Goal: Communication & Community: Answer question/provide support

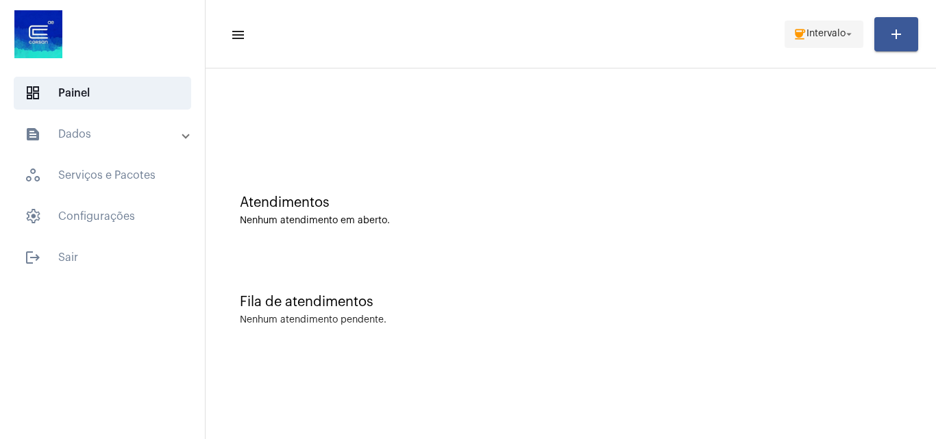
click at [793, 32] on mat-icon "coffee" at bounding box center [800, 34] width 14 height 14
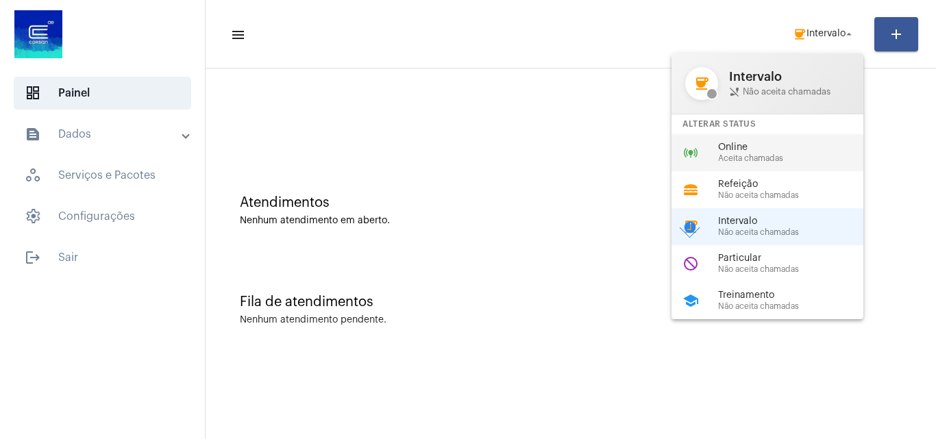
click at [769, 158] on span "Aceita chamadas" at bounding box center [796, 158] width 156 height 9
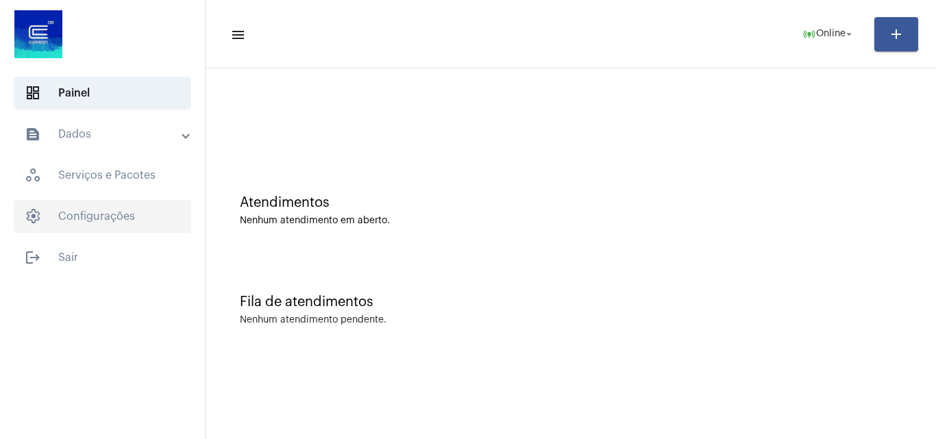
click at [121, 201] on span "settings Configurações" at bounding box center [102, 216] width 177 height 33
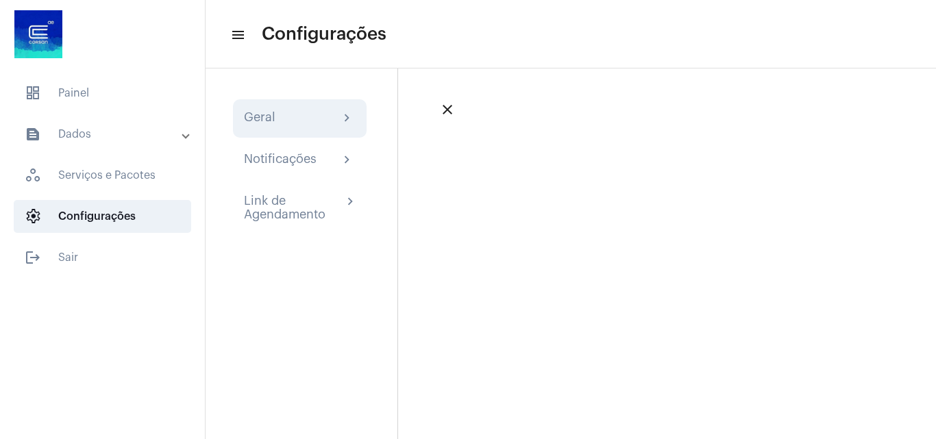
click at [288, 126] on div "Geral chevron_right" at bounding box center [300, 118] width 112 height 16
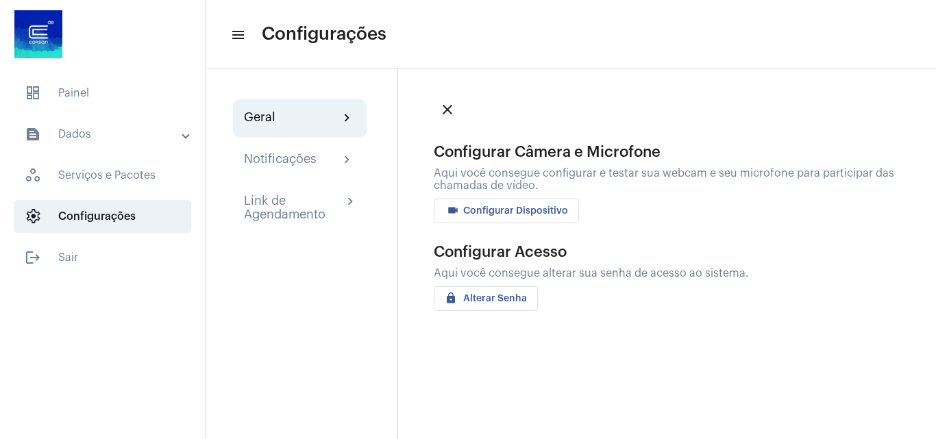
click at [496, 212] on span "videocam Configurar Dispositivo" at bounding box center [506, 211] width 123 height 10
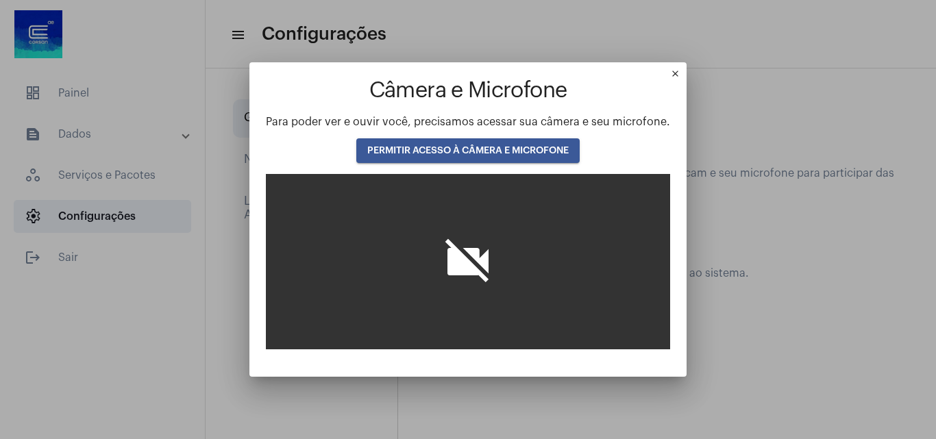
click at [675, 70] on mat-icon "close" at bounding box center [678, 76] width 16 height 16
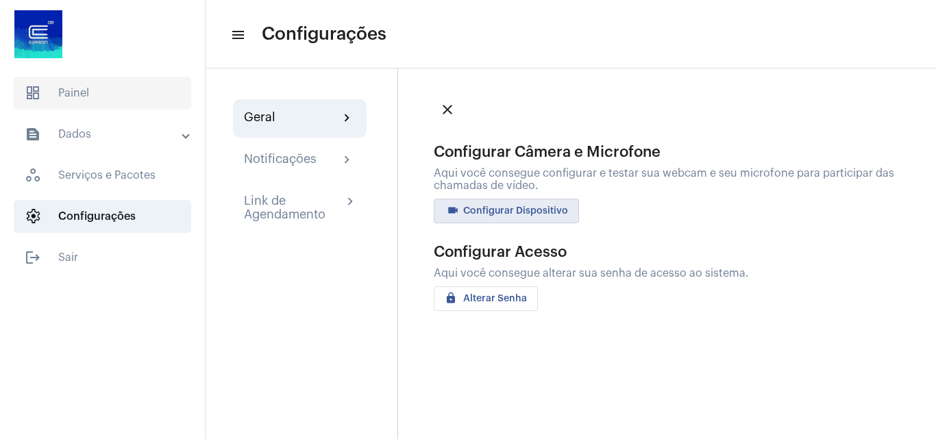
click at [78, 94] on span "dashboard Painel" at bounding box center [102, 93] width 177 height 33
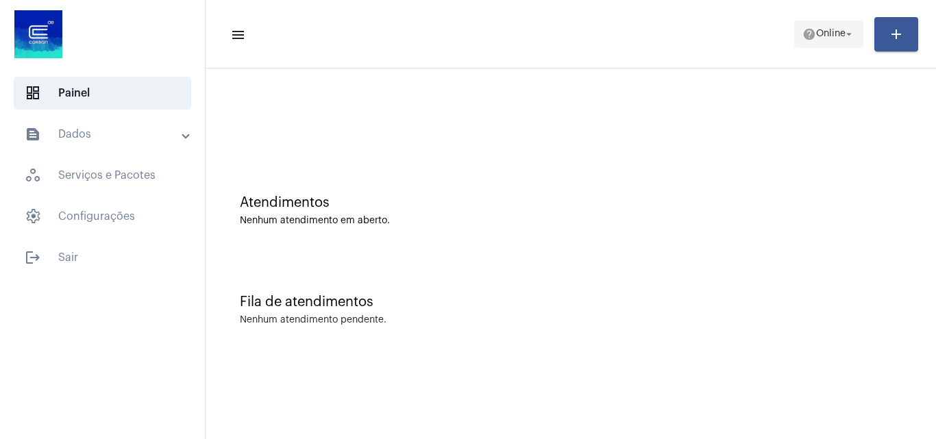
click at [819, 32] on span "Online" at bounding box center [830, 34] width 29 height 10
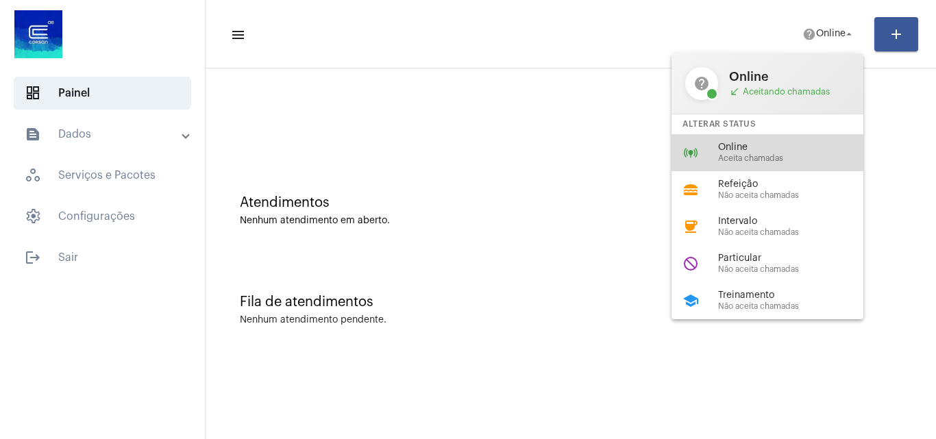
click at [779, 162] on span "Aceita chamadas" at bounding box center [796, 158] width 156 height 9
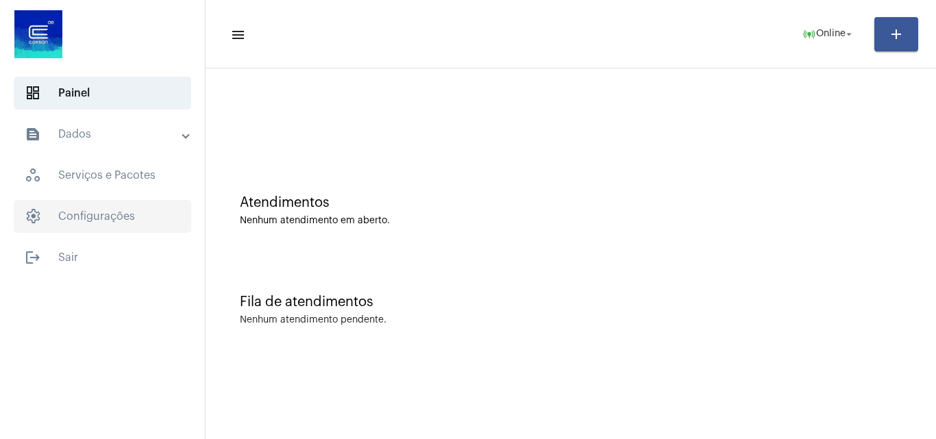
click at [92, 219] on span "settings Configurações" at bounding box center [102, 216] width 177 height 33
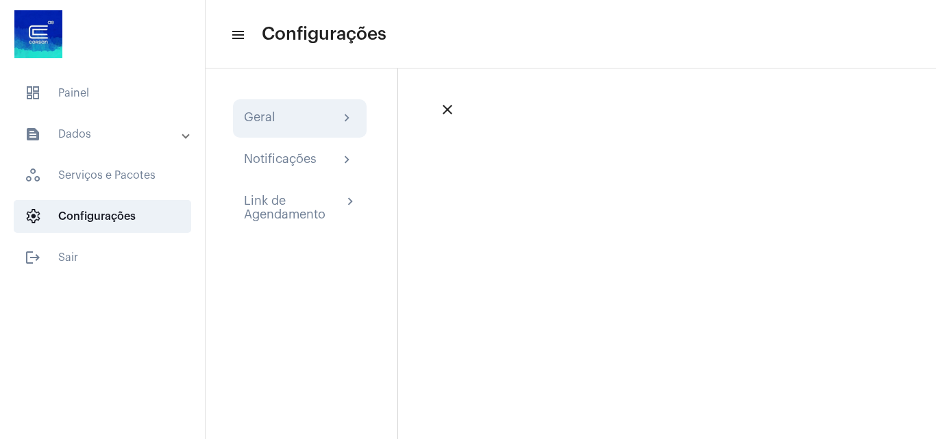
click at [335, 124] on div "Geral chevron_right" at bounding box center [300, 118] width 112 height 16
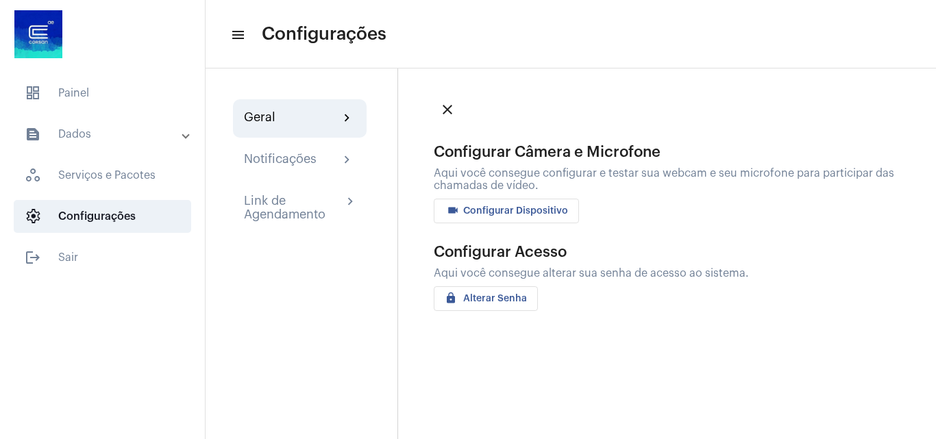
click at [488, 210] on span "videocam Configurar Dispositivo" at bounding box center [506, 211] width 123 height 10
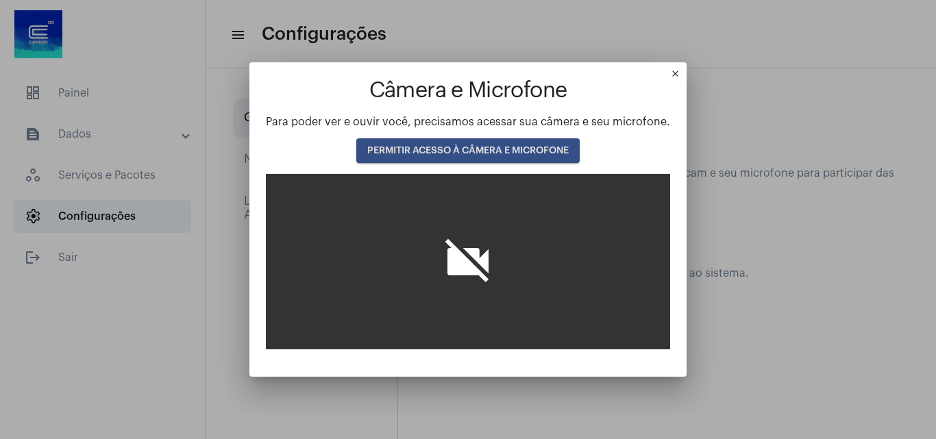
click at [485, 150] on span "PERMITIR ACESSO À CÂMERA E MICROFONE" at bounding box center [467, 151] width 201 height 10
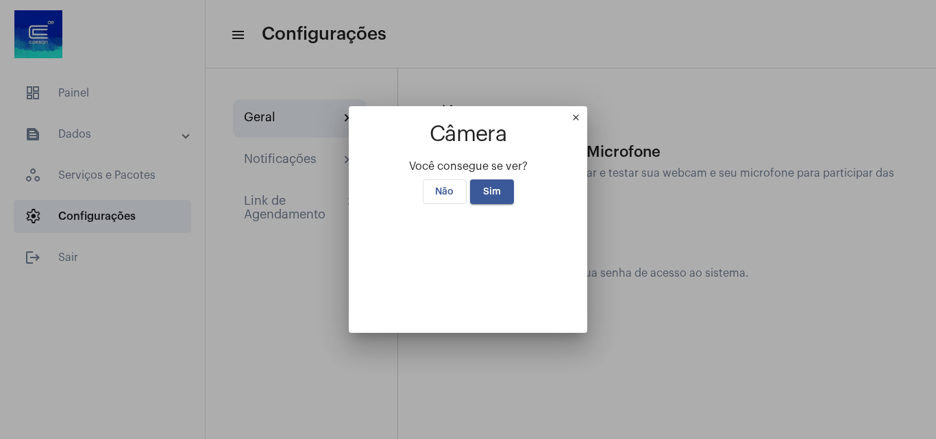
click at [484, 179] on button "Sim" at bounding box center [492, 191] width 44 height 25
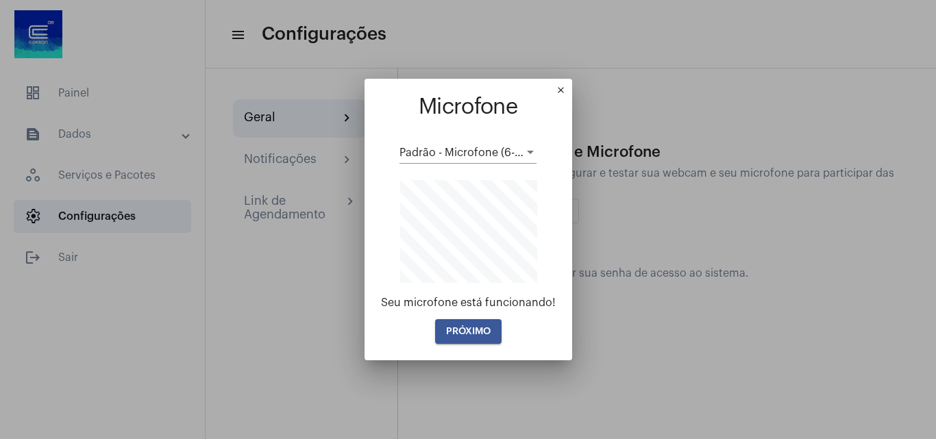
click at [479, 332] on span "PRÓXIMO" at bounding box center [468, 332] width 45 height 10
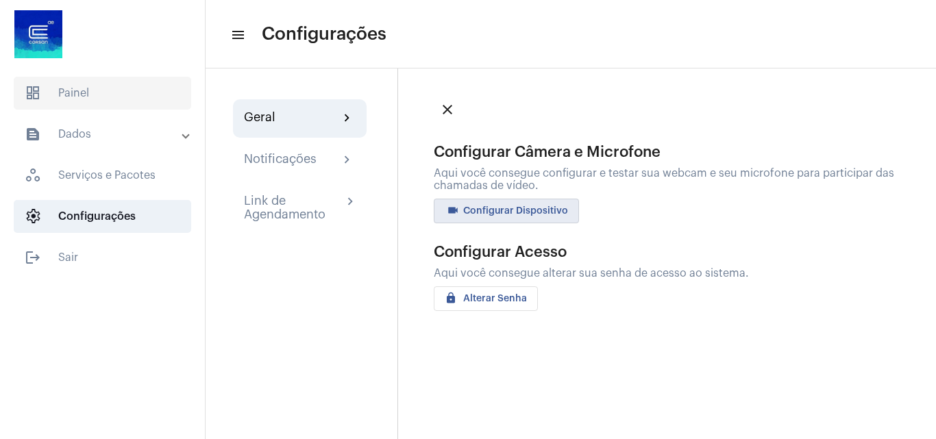
click at [67, 85] on span "dashboard Painel" at bounding box center [102, 93] width 177 height 33
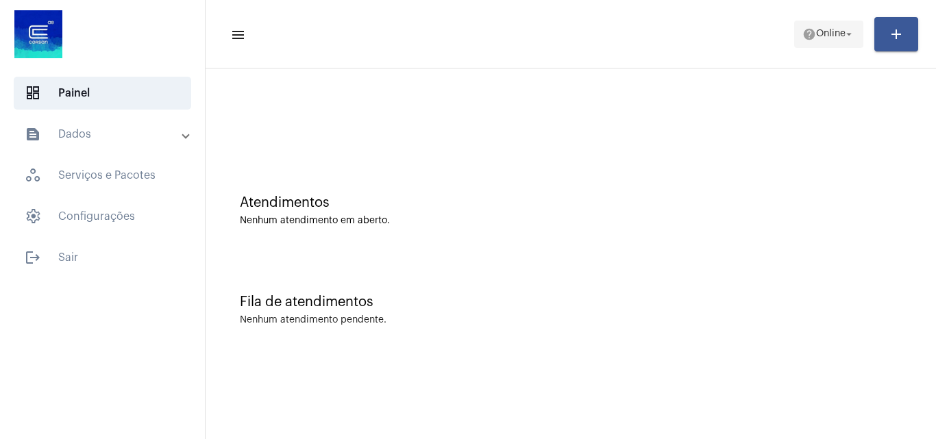
click at [803, 29] on mat-icon "help" at bounding box center [809, 34] width 14 height 14
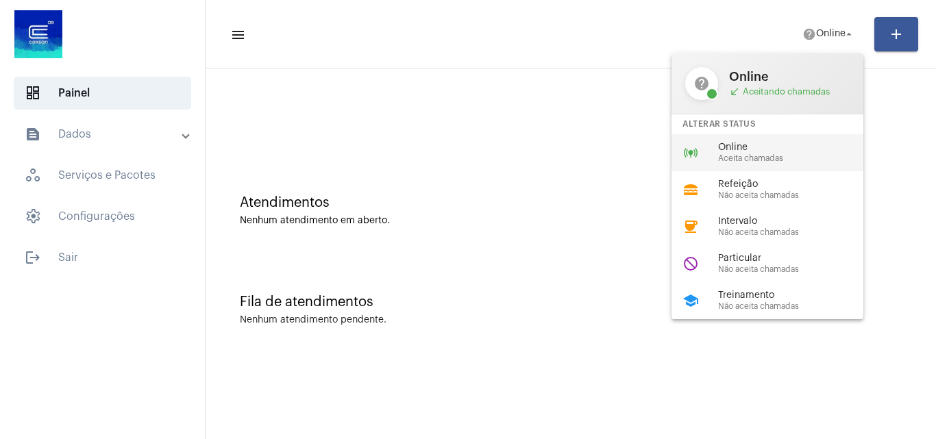
click at [782, 148] on span "Online" at bounding box center [796, 147] width 156 height 10
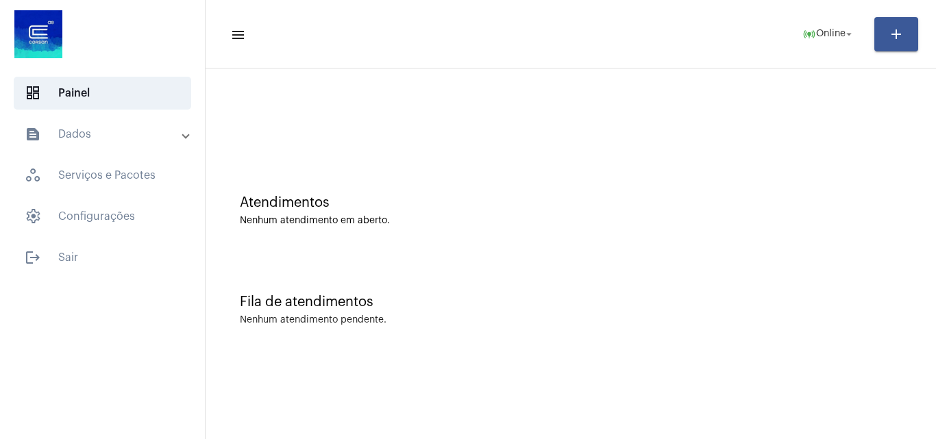
click at [797, 279] on div "Fila de atendimentos Nenhum atendimento pendente." at bounding box center [570, 302] width 716 height 99
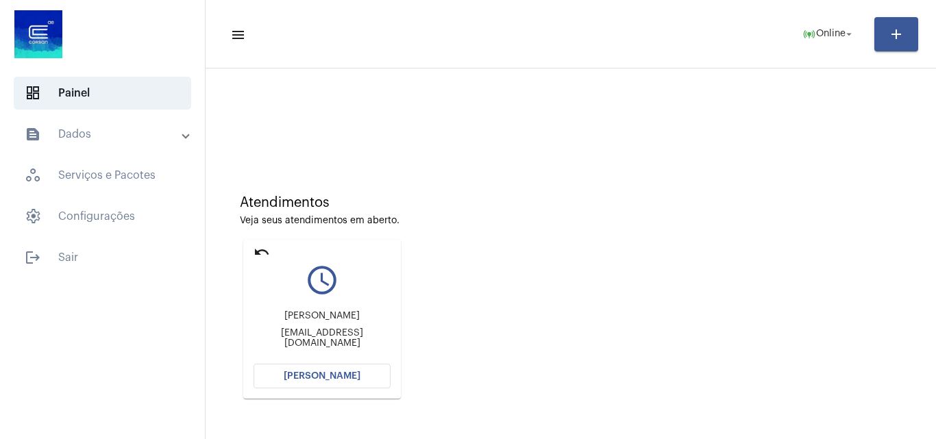
click at [351, 375] on span "[PERSON_NAME]" at bounding box center [322, 376] width 77 height 10
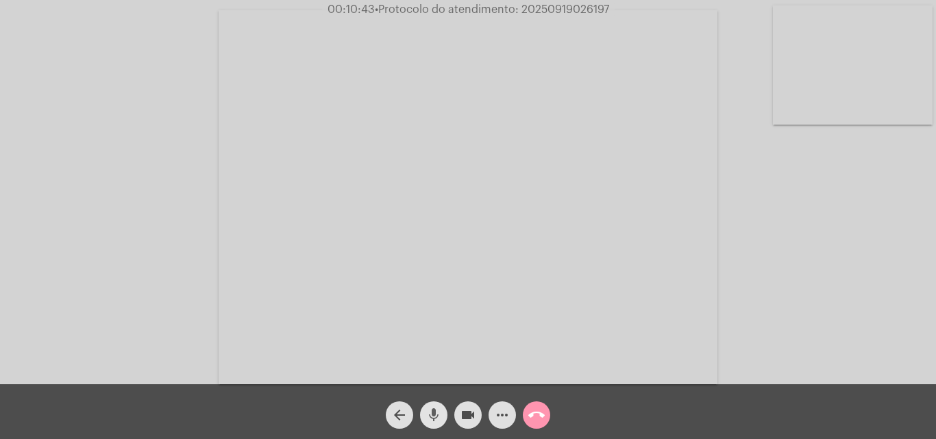
click at [436, 412] on mat-icon "mic" at bounding box center [433, 415] width 16 height 16
click at [465, 412] on mat-icon "videocam" at bounding box center [468, 415] width 16 height 16
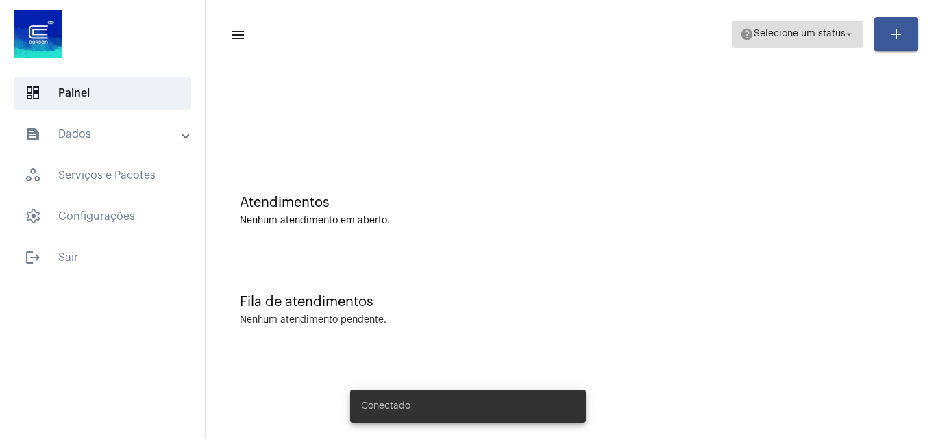
click at [836, 29] on span "Selecione um status" at bounding box center [799, 34] width 92 height 10
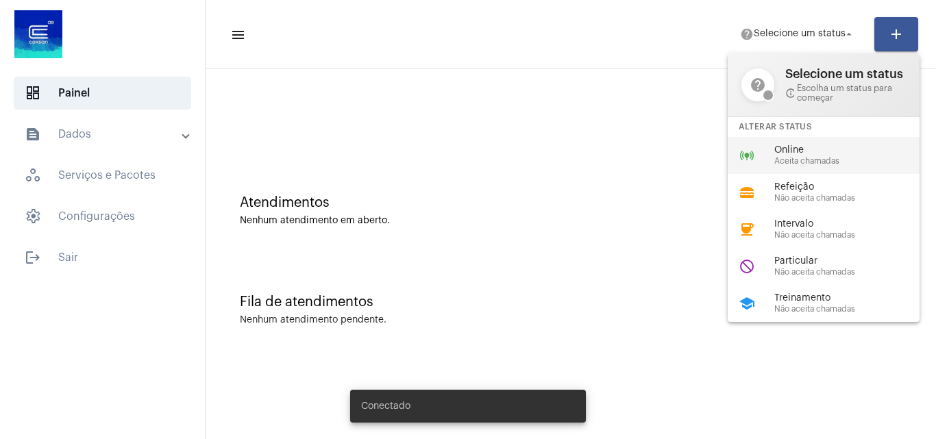
click at [818, 160] on span "Aceita chamadas" at bounding box center [852, 161] width 156 height 9
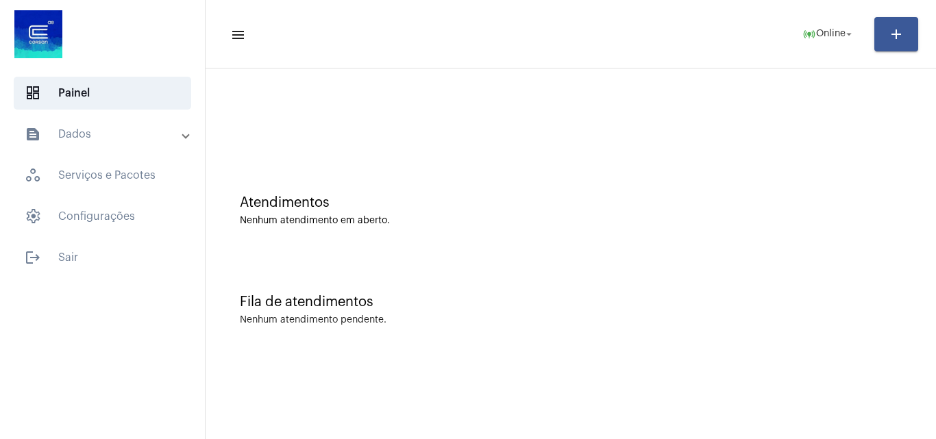
click at [747, 234] on div "Atendimentos Nenhum atendimento em aberto." at bounding box center [570, 203] width 716 height 99
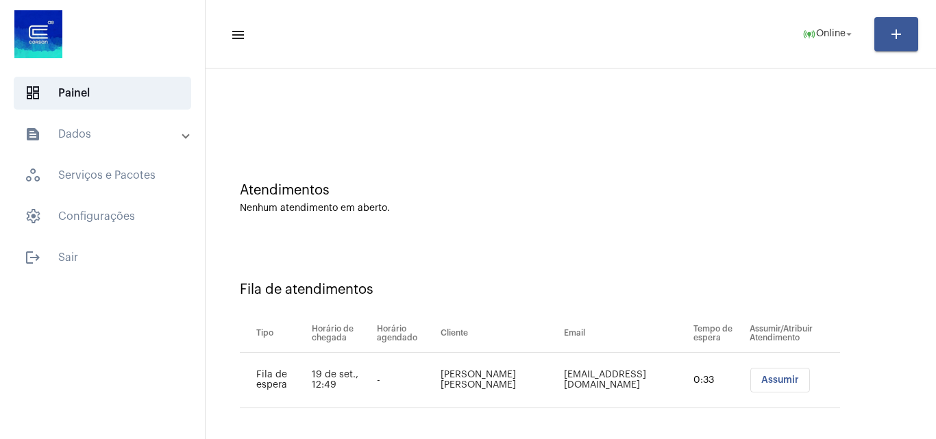
scroll to position [18, 0]
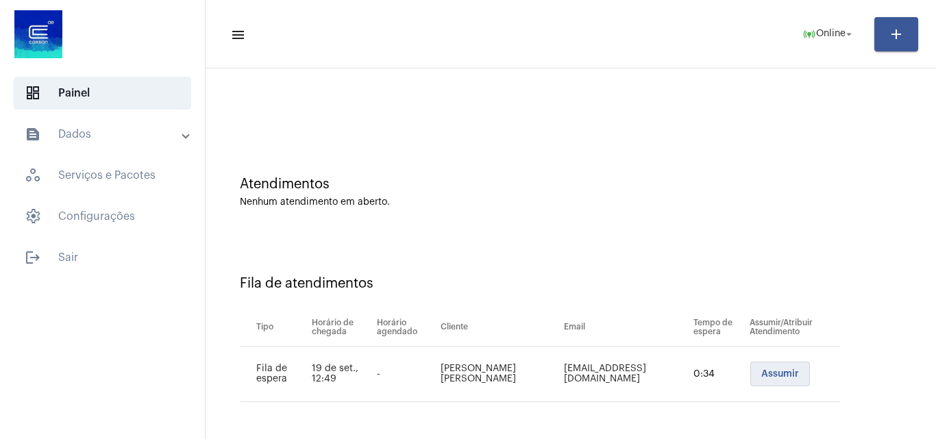
click at [760, 379] on button "Assumir" at bounding box center [780, 374] width 60 height 25
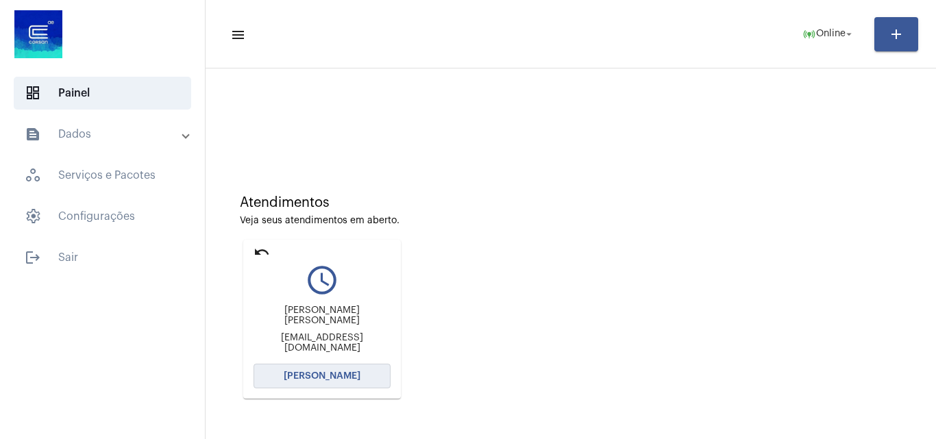
click at [334, 380] on span "[PERSON_NAME]" at bounding box center [322, 376] width 77 height 10
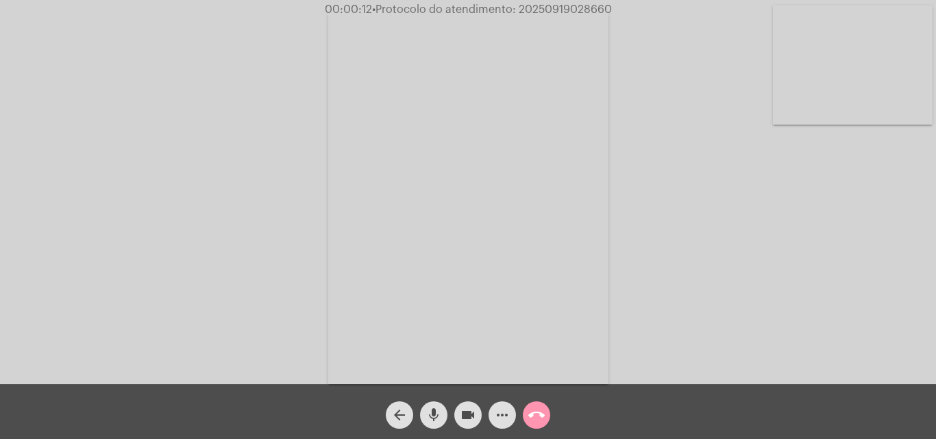
click at [560, 253] on video at bounding box center [468, 197] width 280 height 374
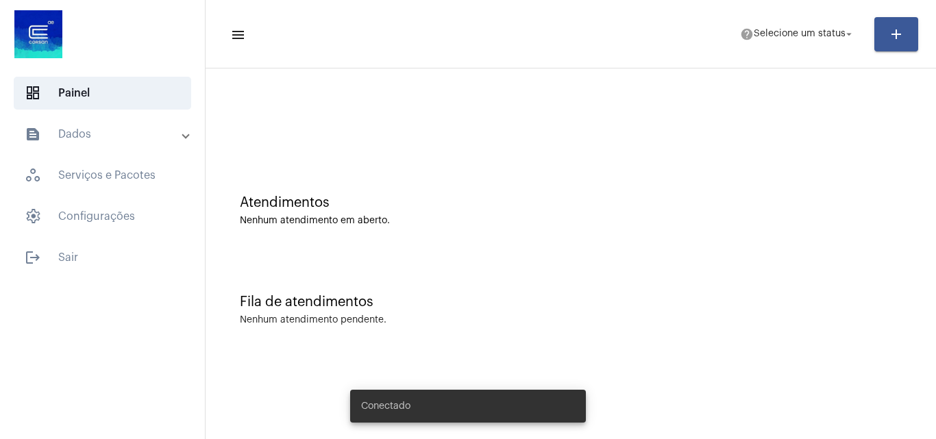
click at [781, 48] on mat-toolbar-row "menu help Selecione um status arrow_drop_down add" at bounding box center [570, 34] width 730 height 44
click at [790, 34] on span "Selecione um status" at bounding box center [799, 34] width 92 height 10
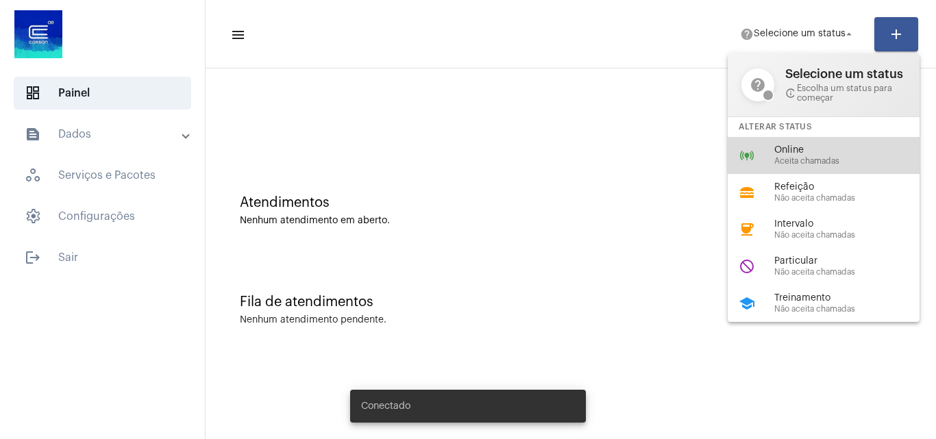
click at [762, 158] on div "online_prediction Online Aceita chamadas" at bounding box center [834, 155] width 214 height 37
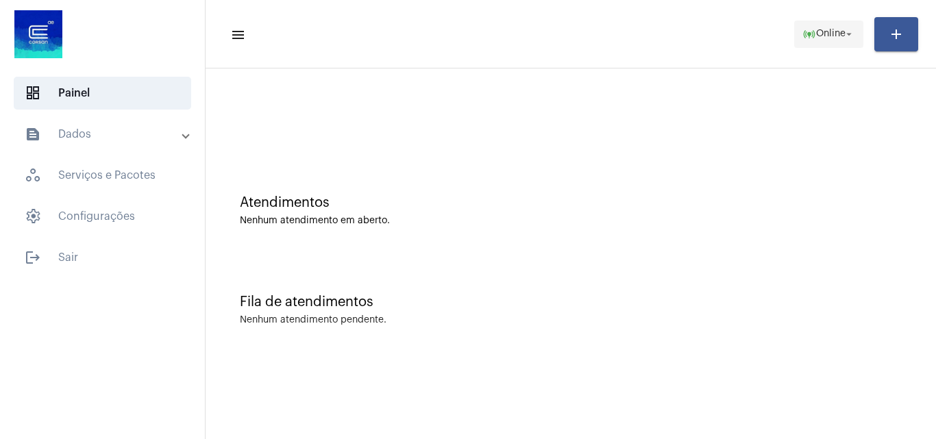
click at [814, 21] on span "online_prediction Online arrow_drop_down" at bounding box center [828, 33] width 53 height 25
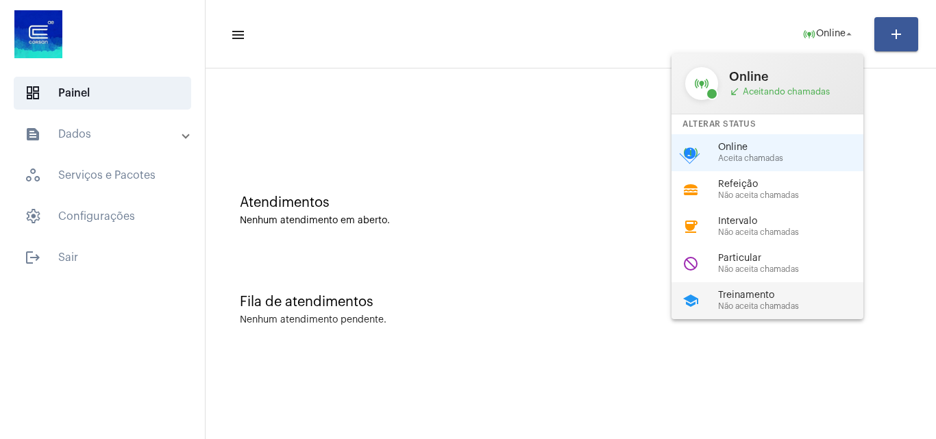
click at [751, 305] on span "Não aceita chamadas" at bounding box center [796, 306] width 156 height 9
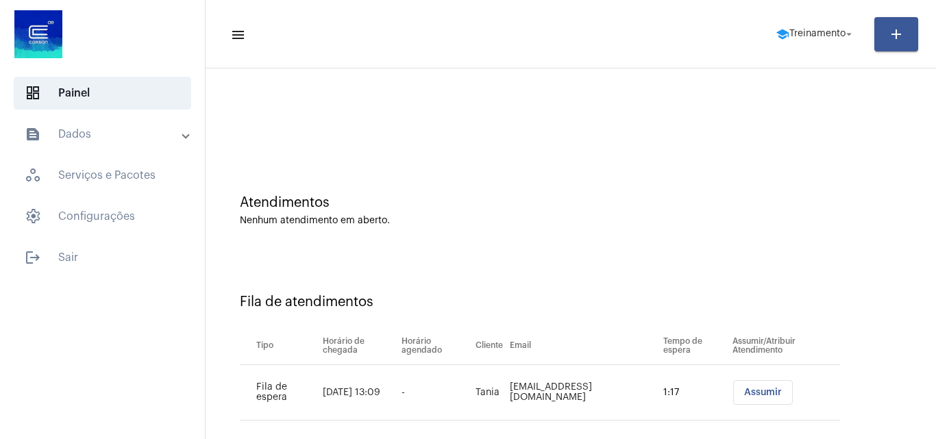
click at [743, 384] on button "Assumir" at bounding box center [763, 392] width 60 height 25
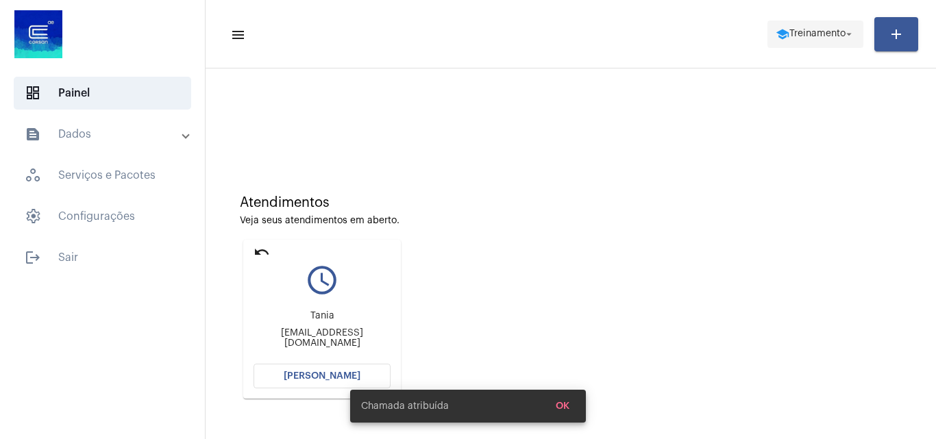
click at [811, 36] on span "Treinamento" at bounding box center [817, 34] width 56 height 10
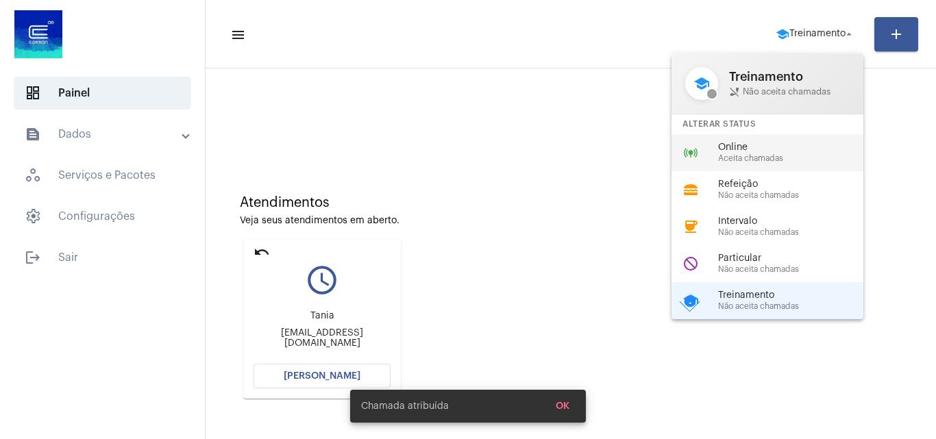
click at [773, 151] on span "Online" at bounding box center [796, 147] width 156 height 10
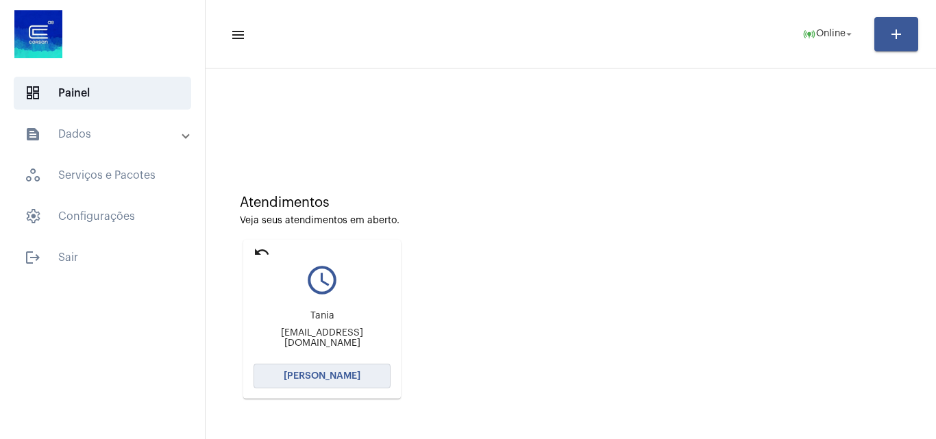
click at [334, 370] on button "[PERSON_NAME]" at bounding box center [321, 376] width 137 height 25
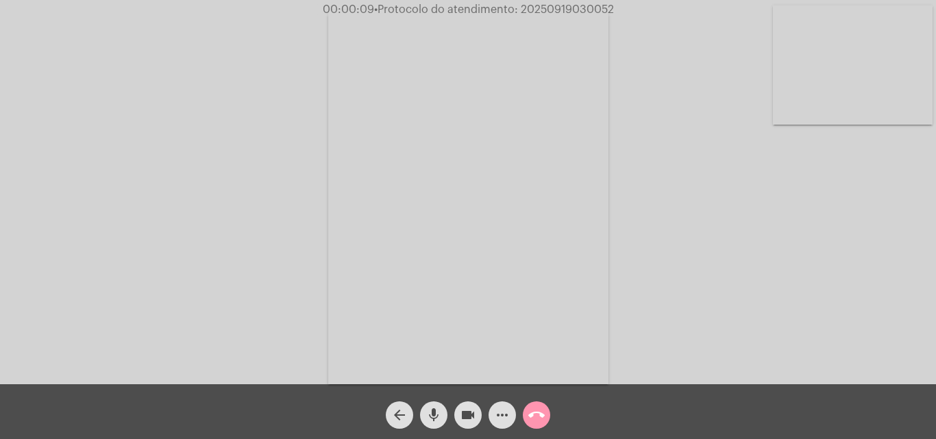
click at [749, 282] on div "Acessando Câmera e Microfone..." at bounding box center [467, 195] width 933 height 384
click at [812, 313] on div "Acessando Câmera e Microfone..." at bounding box center [467, 195] width 933 height 384
click at [540, 10] on span "• Protocolo do atendimento: 20250919030052" at bounding box center [493, 9] width 240 height 11
copy span "20250919030052"
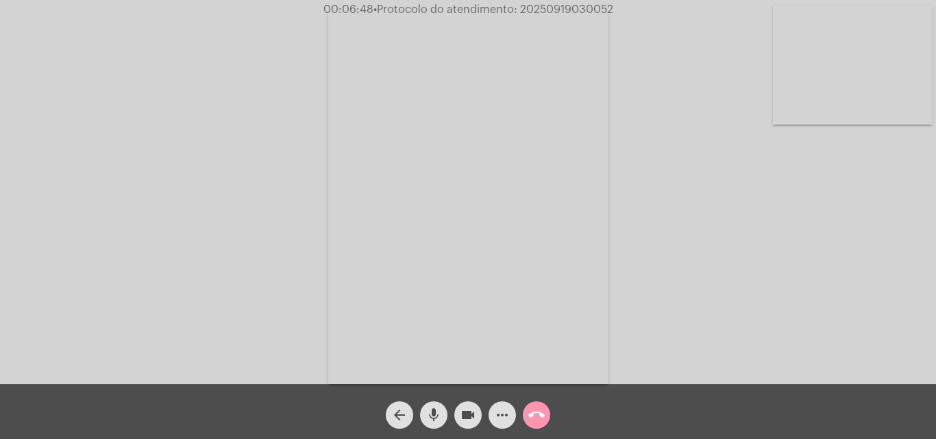
copy span "20250919030052"
click at [537, 417] on mat-icon "call_end" at bounding box center [536, 415] width 16 height 16
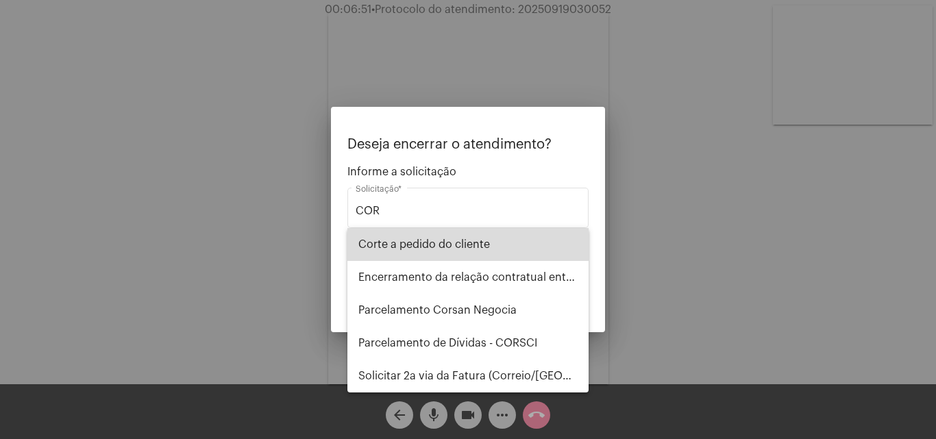
click at [447, 239] on span "Corte a pedido do cliente" at bounding box center [467, 244] width 219 height 33
type input "Corte a pedido do cliente"
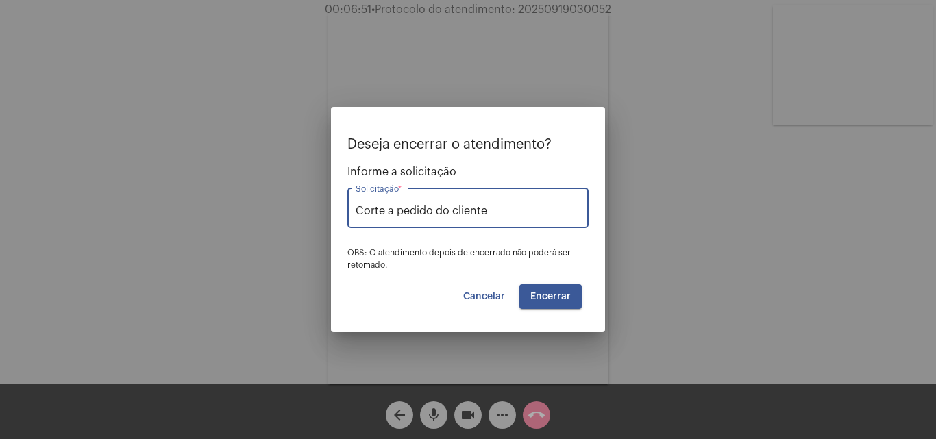
click at [553, 290] on button "Encerrar" at bounding box center [550, 296] width 62 height 25
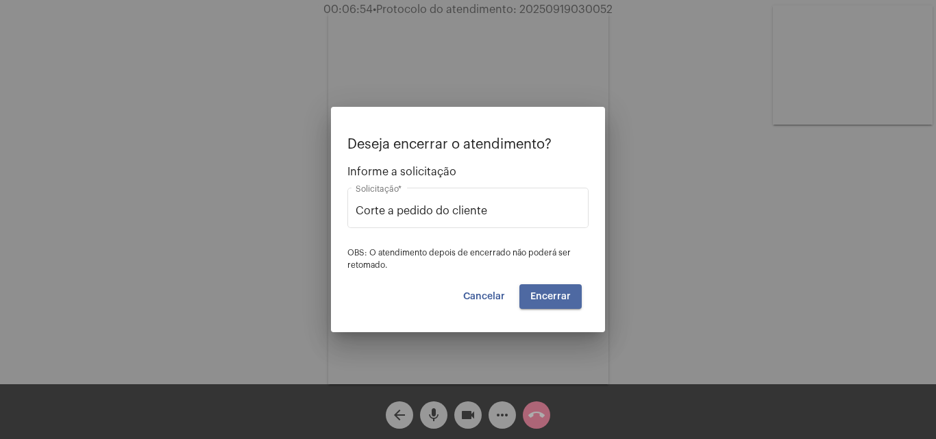
click at [553, 290] on button "Encerrar" at bounding box center [550, 296] width 62 height 25
click at [501, 303] on button "Cancelar" at bounding box center [484, 296] width 64 height 25
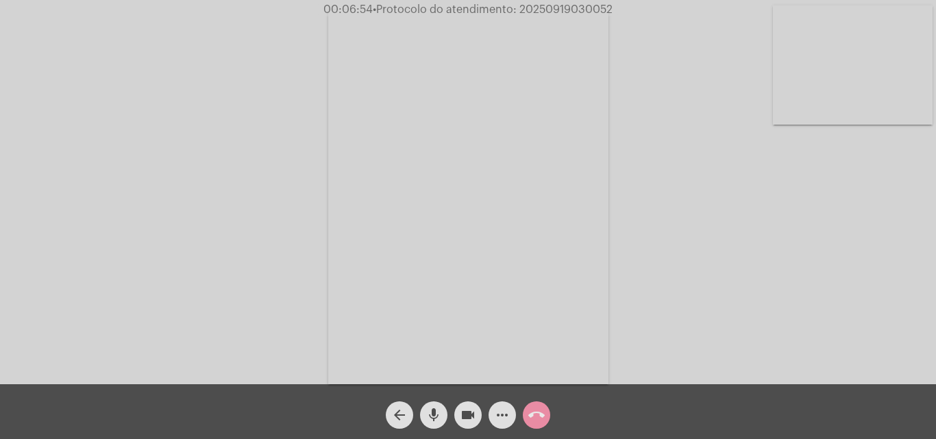
click at [395, 414] on mat-icon "arrow_back" at bounding box center [399, 415] width 16 height 16
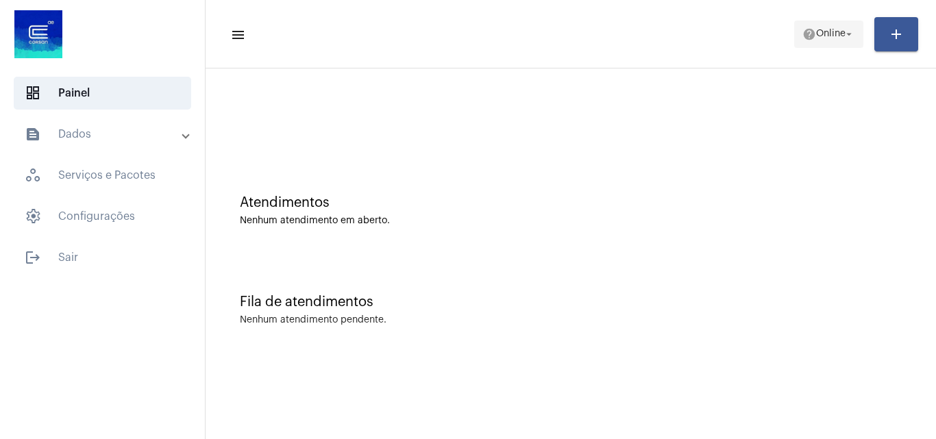
click at [825, 37] on span "Online" at bounding box center [830, 34] width 29 height 10
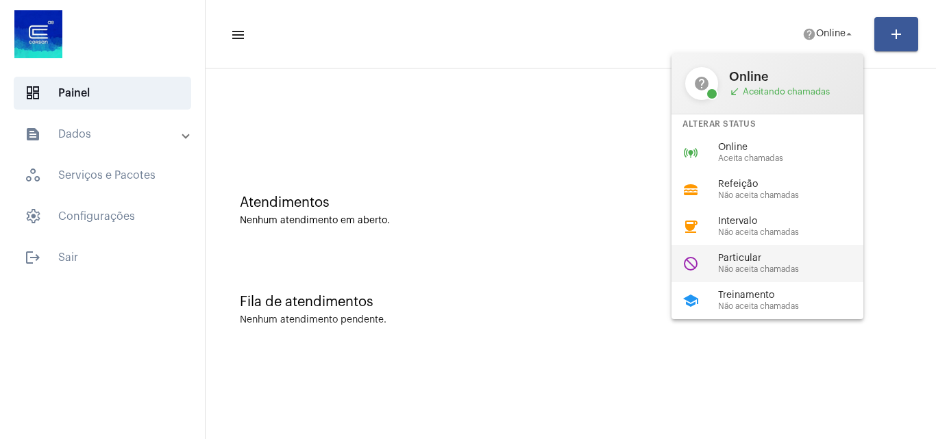
click at [750, 264] on div "Particular Não aceita chamadas" at bounding box center [796, 263] width 156 height 21
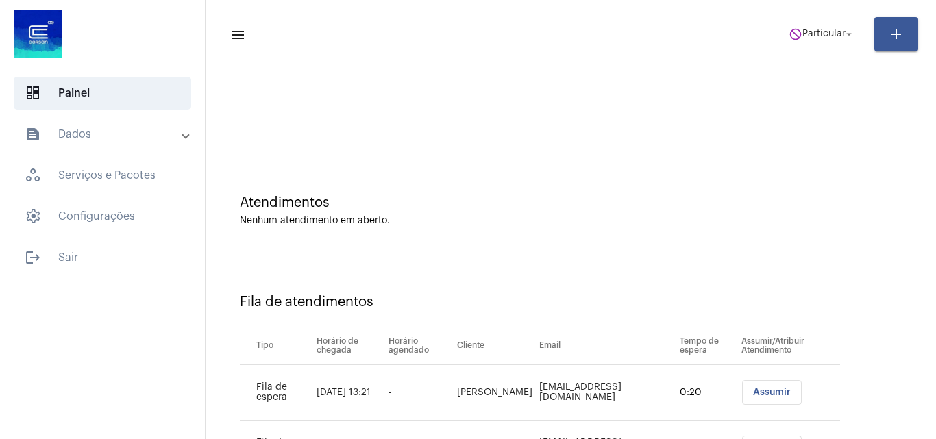
click at [763, 386] on button "Assumir" at bounding box center [772, 392] width 60 height 25
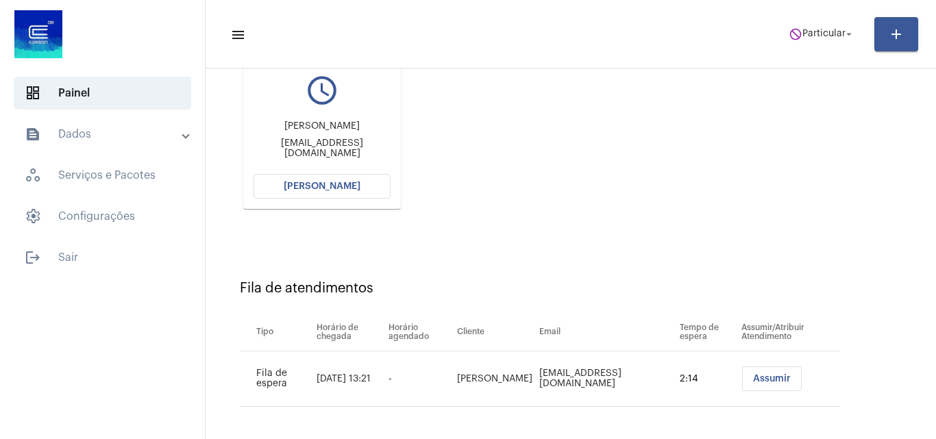
scroll to position [195, 0]
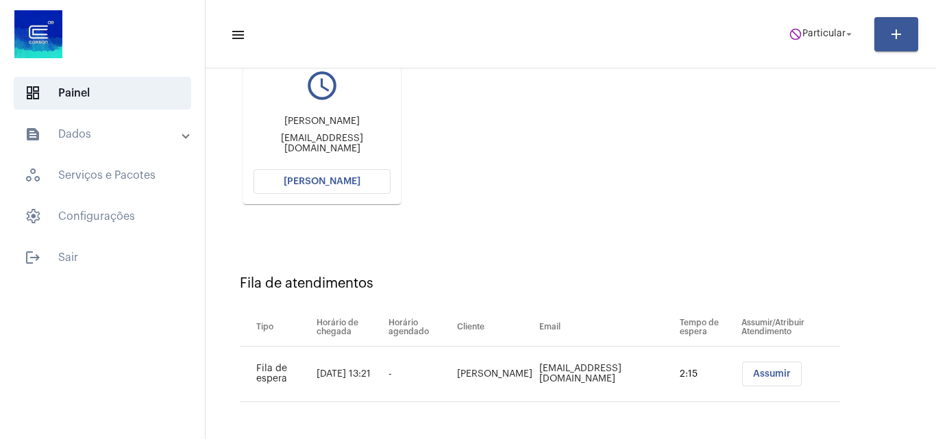
click at [364, 182] on button "Abrir Chamada" at bounding box center [321, 181] width 137 height 25
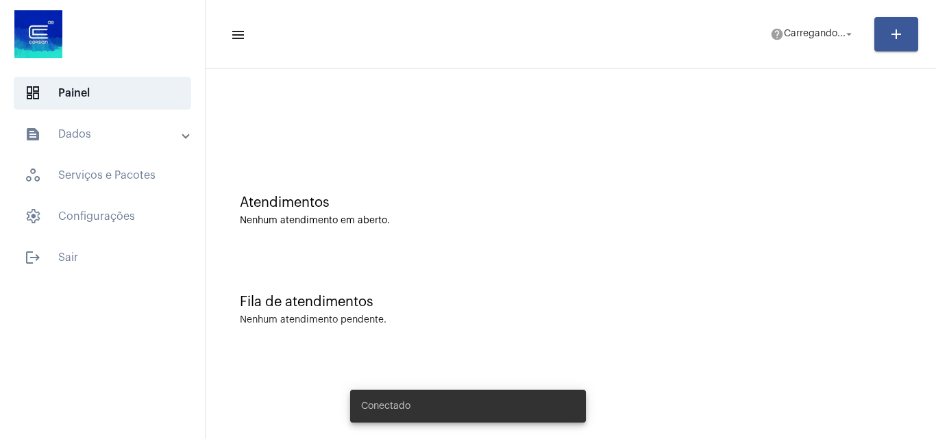
click at [810, 15] on mat-toolbar-row "menu help Carregando... arrow_drop_down add" at bounding box center [570, 34] width 730 height 44
click at [818, 38] on span "Carregando..." at bounding box center [815, 34] width 62 height 10
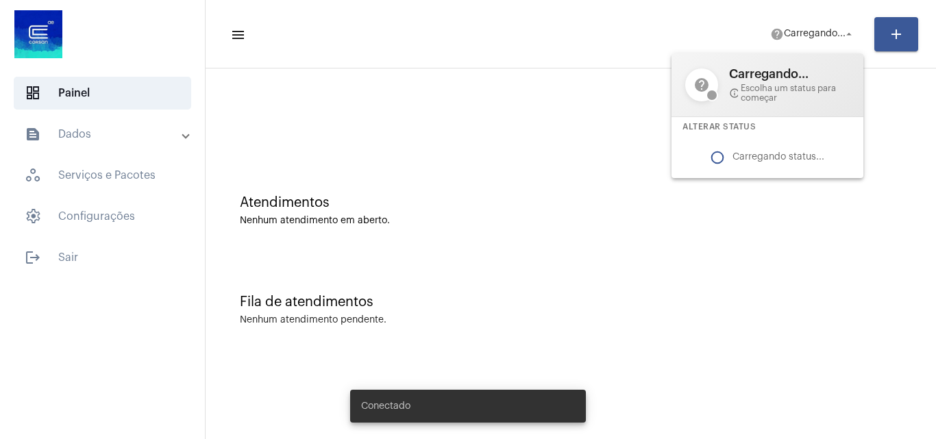
click at [788, 41] on div at bounding box center [468, 219] width 936 height 439
click at [801, 25] on span "help Carregando... arrow_drop_down" at bounding box center [812, 33] width 85 height 25
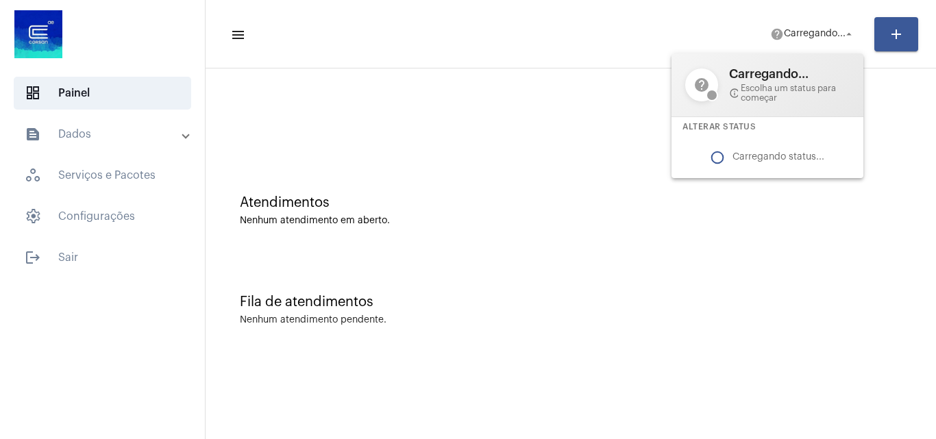
click at [517, 104] on div at bounding box center [468, 219] width 936 height 439
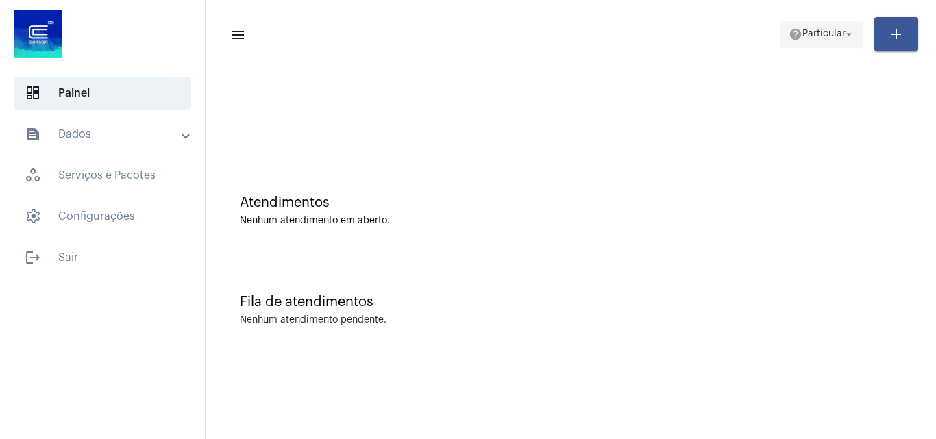
click at [795, 41] on span "help Particular arrow_drop_down" at bounding box center [821, 33] width 66 height 25
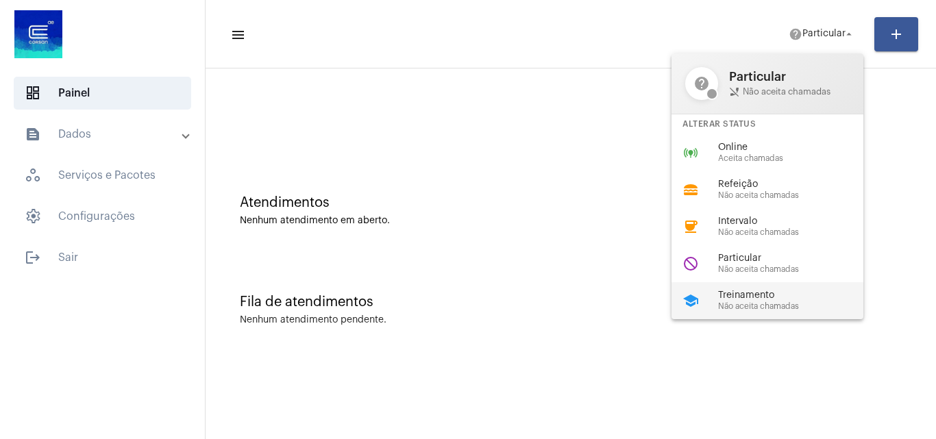
click at [756, 302] on span "Não aceita chamadas" at bounding box center [796, 306] width 156 height 9
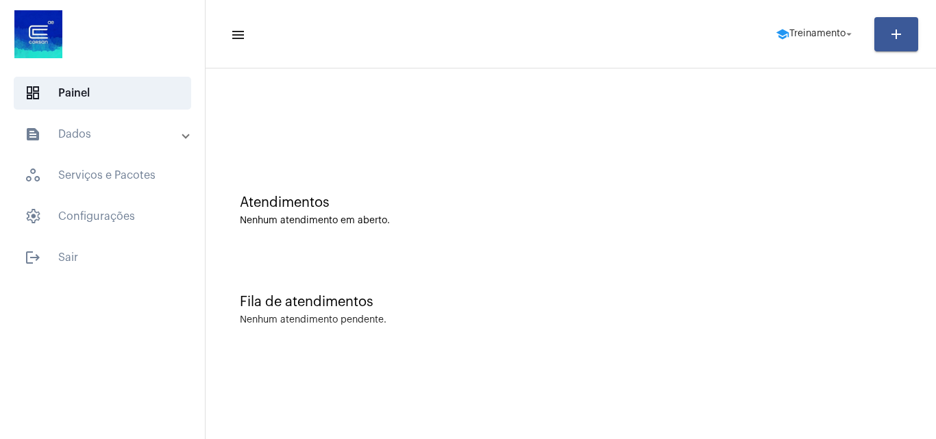
click at [810, 196] on div "Atendimentos" at bounding box center [571, 202] width 662 height 15
click at [102, 213] on span "settings Configurações" at bounding box center [102, 216] width 177 height 33
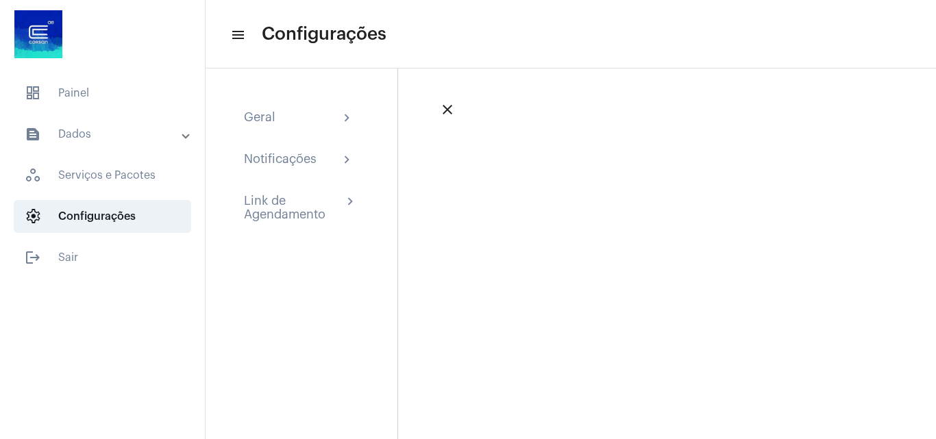
click at [116, 139] on mat-panel-title "text_snippet_outlined Dados" at bounding box center [104, 134] width 158 height 16
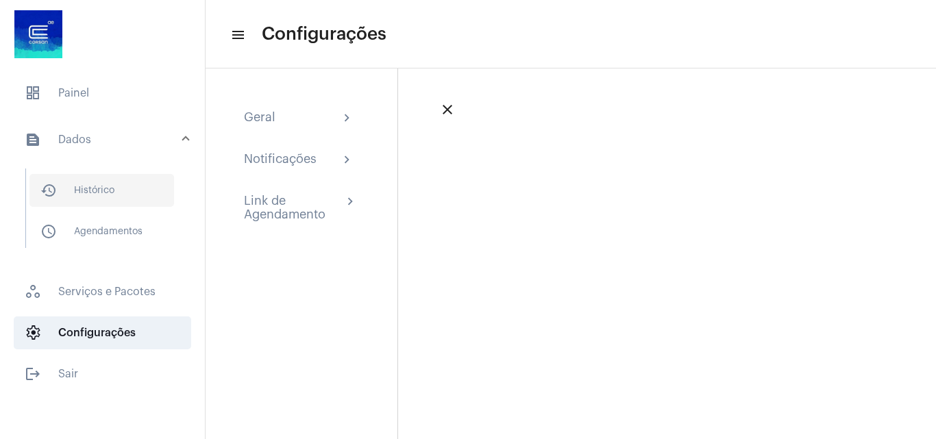
click at [136, 197] on span "history_outlined Histórico" at bounding box center [101, 190] width 145 height 33
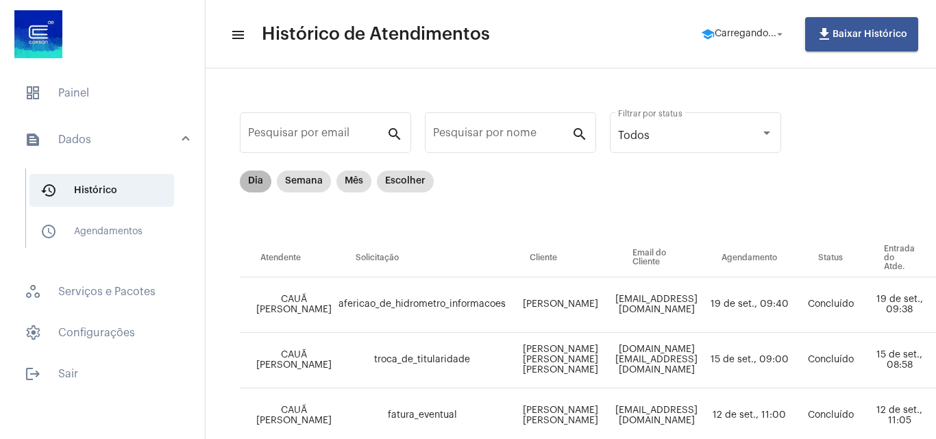
click at [262, 183] on mat-chip "Dia" at bounding box center [256, 182] width 32 height 22
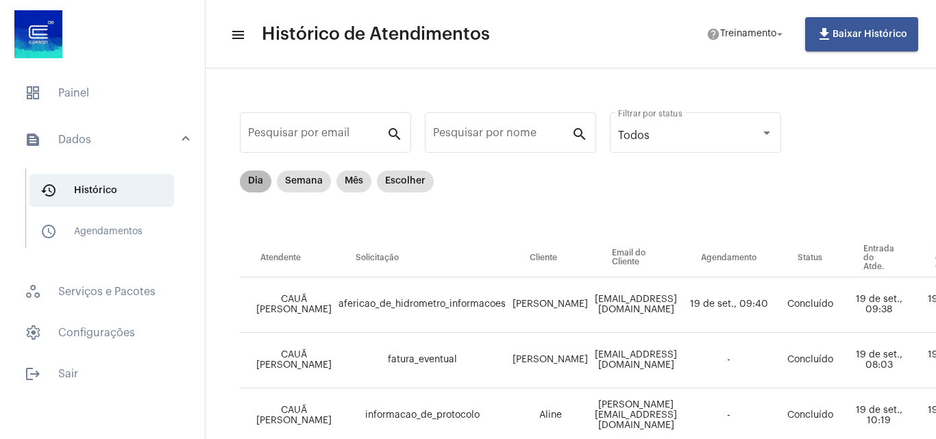
click at [258, 179] on mat-chip "Dia" at bounding box center [256, 182] width 32 height 22
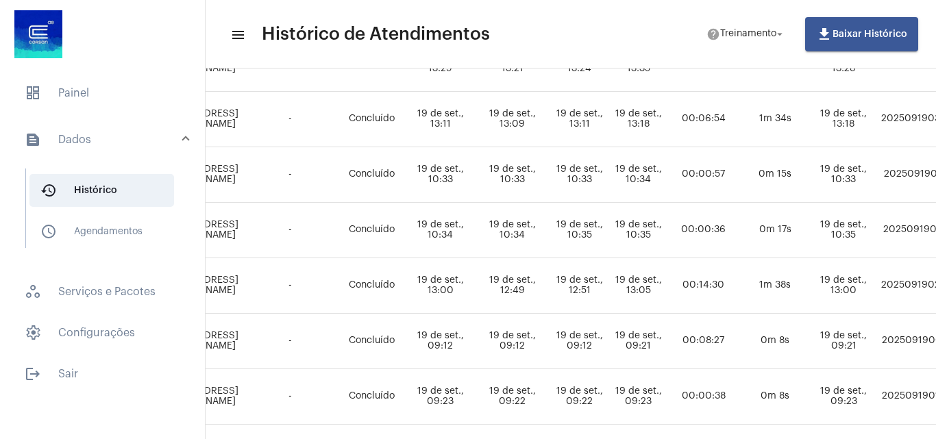
scroll to position [519, 127]
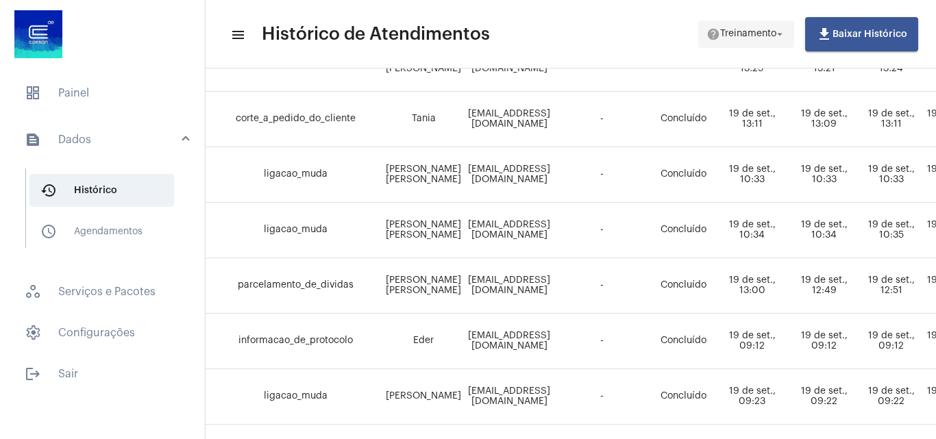
click at [733, 34] on span "Treinamento" at bounding box center [748, 34] width 56 height 10
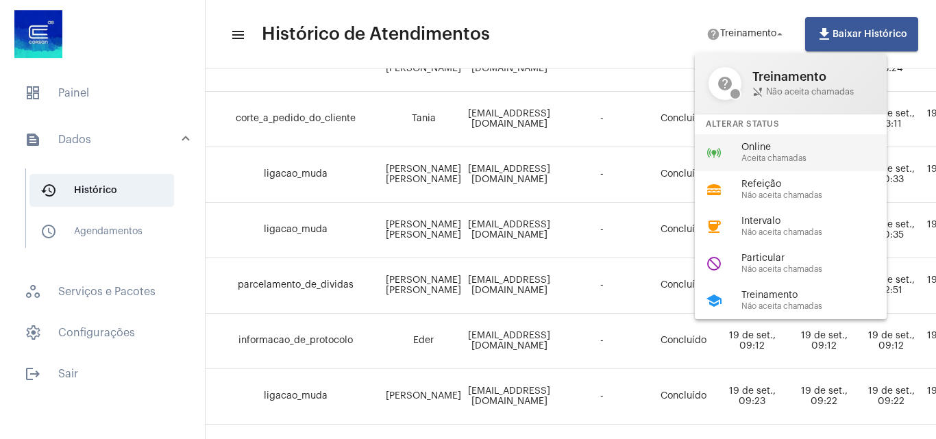
click at [759, 148] on span "Online" at bounding box center [819, 147] width 156 height 10
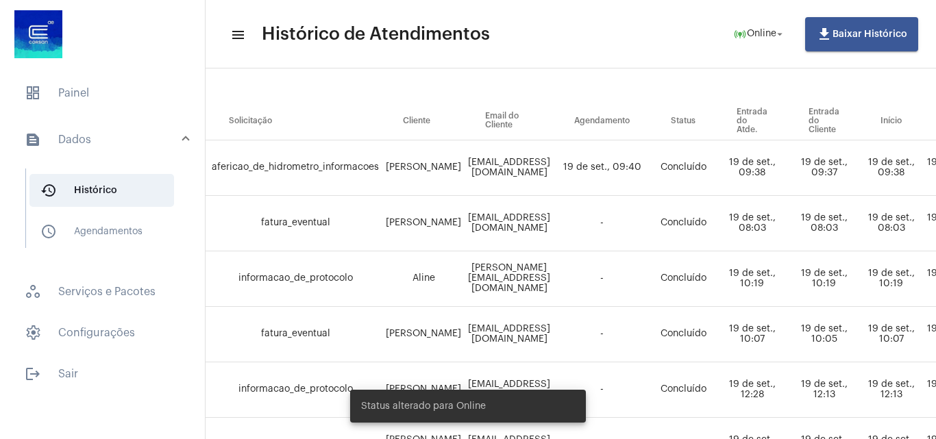
scroll to position [0, 127]
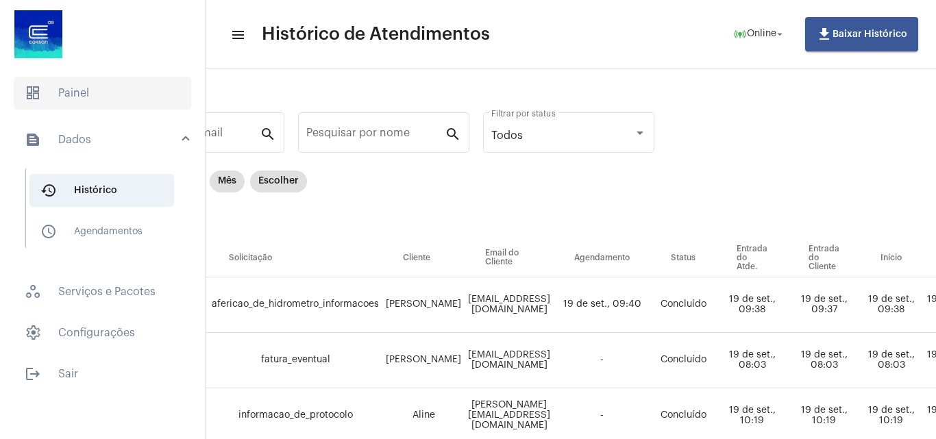
click at [41, 86] on span "dashboard Painel" at bounding box center [102, 93] width 177 height 33
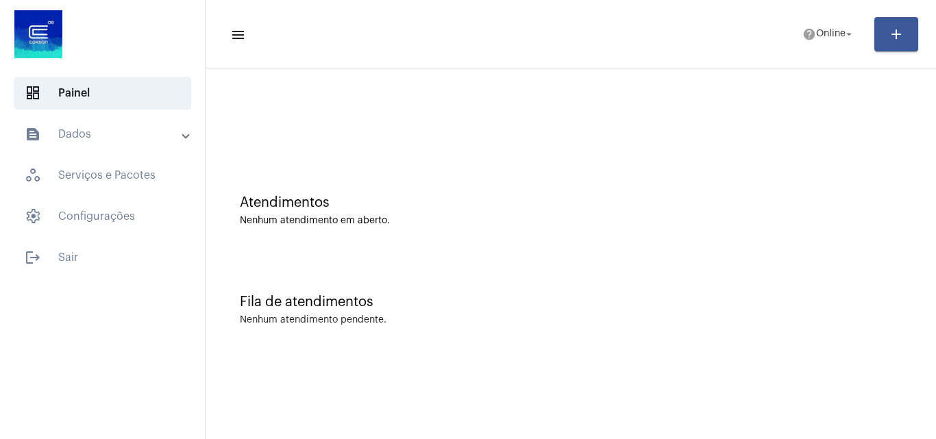
click at [807, 12] on mat-toolbar-row "menu help Online arrow_drop_down add" at bounding box center [570, 34] width 730 height 44
click at [810, 38] on mat-icon "help" at bounding box center [809, 34] width 14 height 14
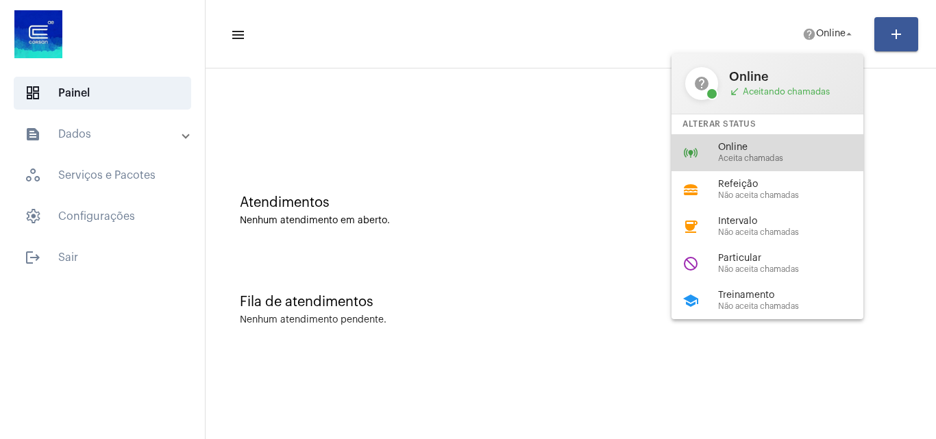
click at [784, 164] on div "online_prediction Online Aceita chamadas" at bounding box center [778, 152] width 214 height 37
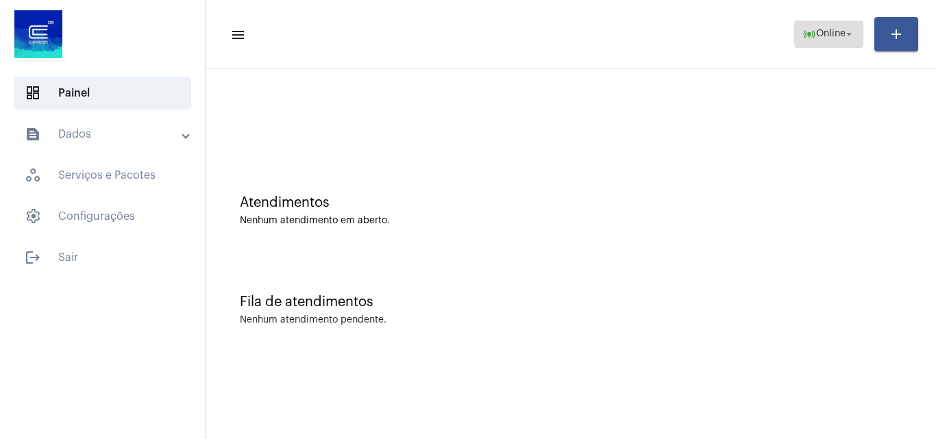
click at [810, 36] on mat-icon "online_prediction" at bounding box center [809, 34] width 14 height 14
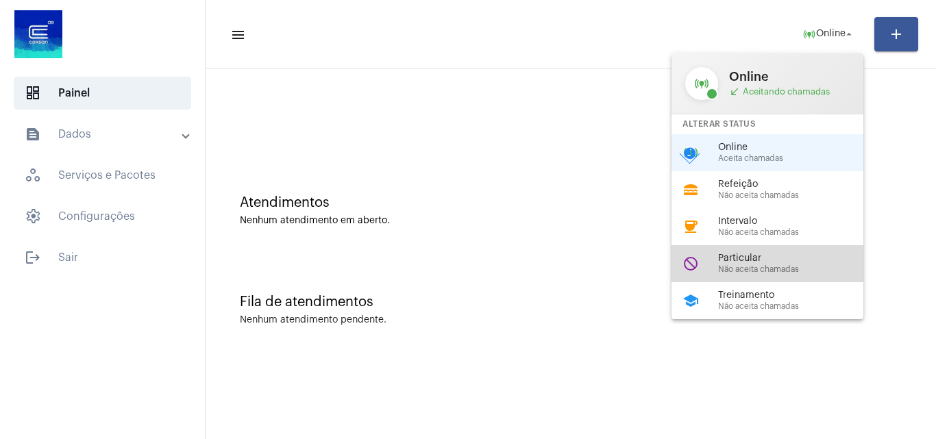
click at [764, 269] on span "Não aceita chamadas" at bounding box center [796, 269] width 156 height 9
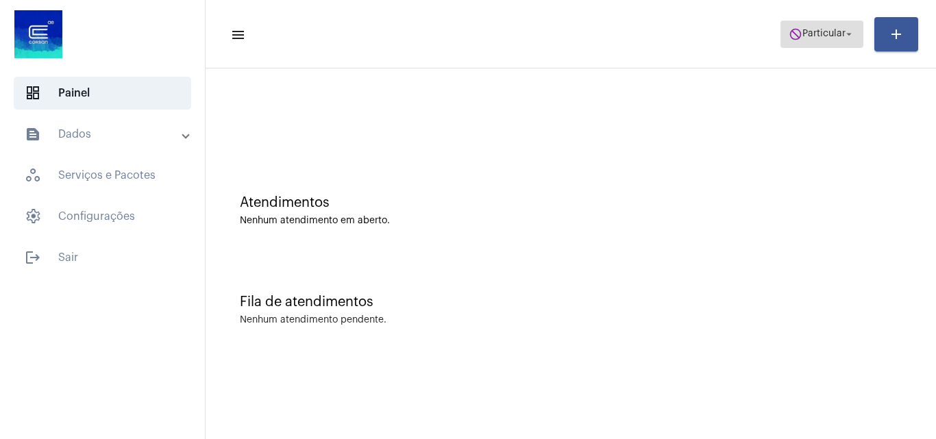
click at [835, 42] on span "do_not_disturb Particular arrow_drop_down" at bounding box center [821, 33] width 66 height 25
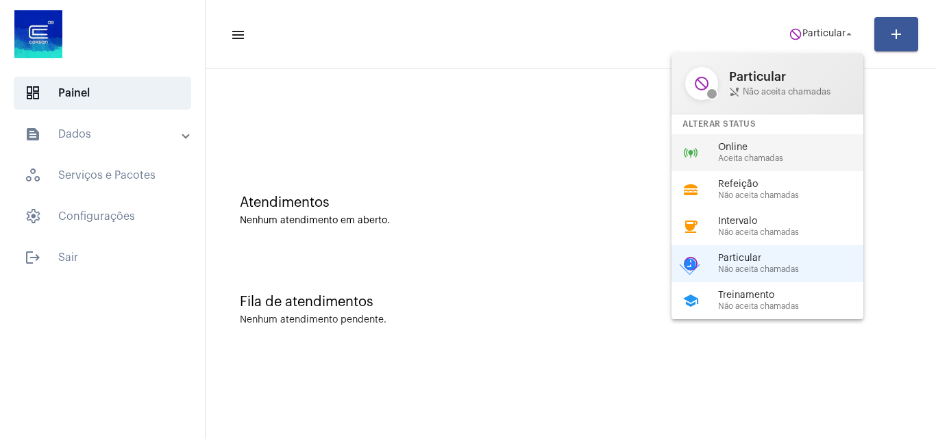
click at [790, 163] on div "online_prediction Online Aceita chamadas" at bounding box center [778, 152] width 214 height 37
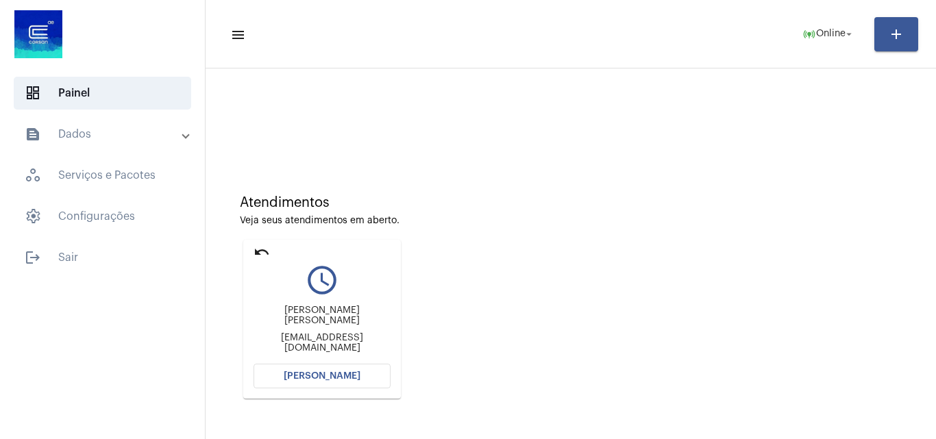
click at [793, 253] on div "Atendimentos Veja seus atendimentos em aberto. undo query_builder Ana Raquel Ri…" at bounding box center [570, 291] width 716 height 275
click at [334, 378] on span "[PERSON_NAME]" at bounding box center [322, 376] width 77 height 10
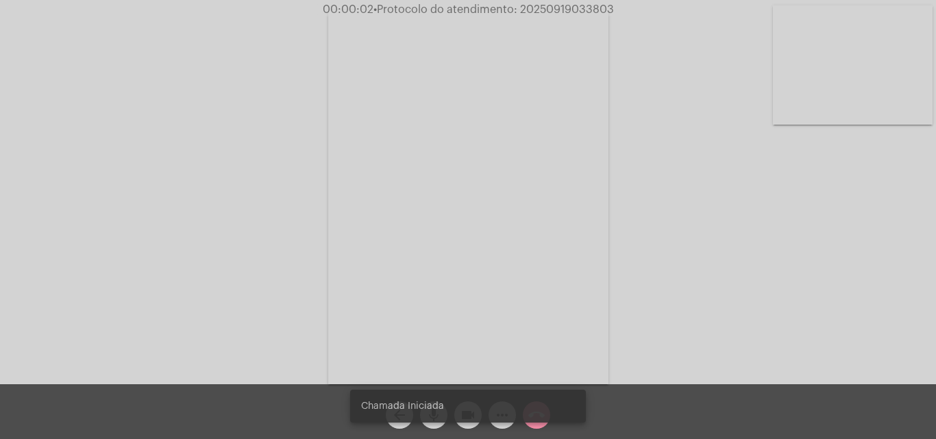
click at [718, 240] on div "Acessando Câmera e Microfone..." at bounding box center [467, 195] width 933 height 384
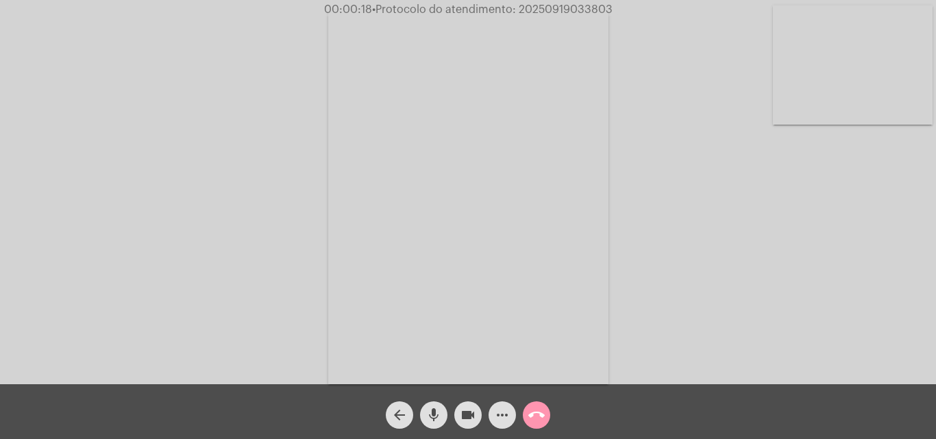
click at [702, 287] on div "Acessando Câmera e Microfone..." at bounding box center [467, 195] width 933 height 384
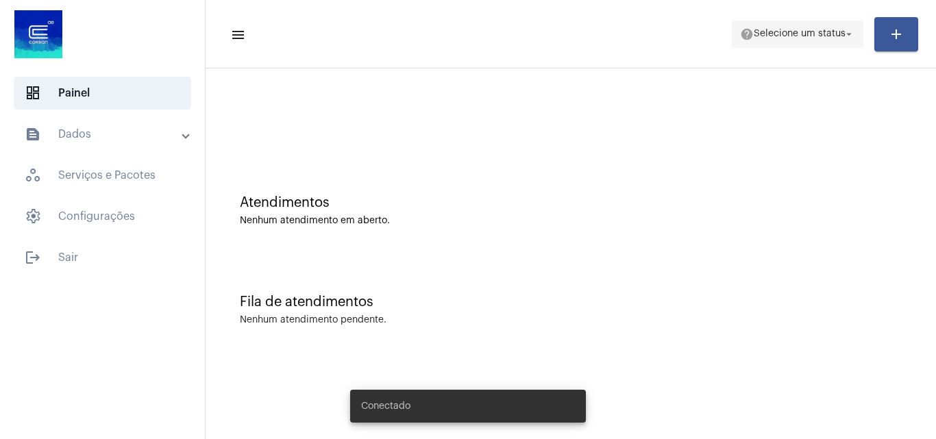
click at [823, 38] on span "Selecione um status" at bounding box center [799, 34] width 92 height 10
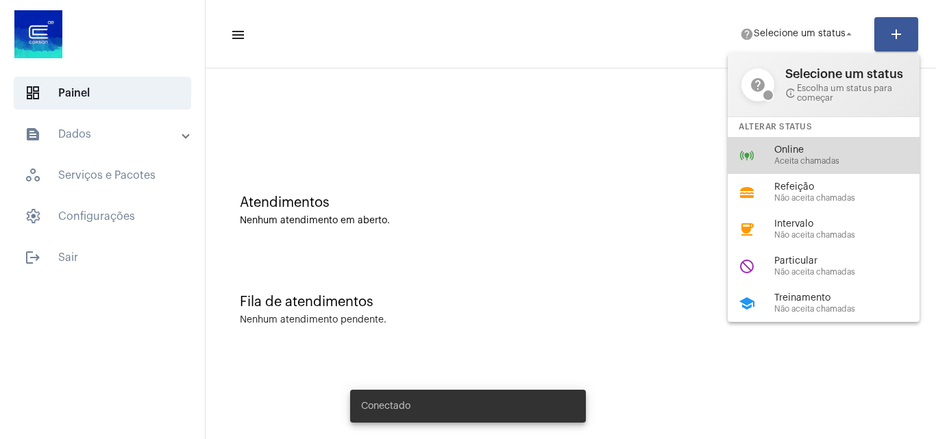
click at [810, 157] on span "Aceita chamadas" at bounding box center [852, 161] width 156 height 9
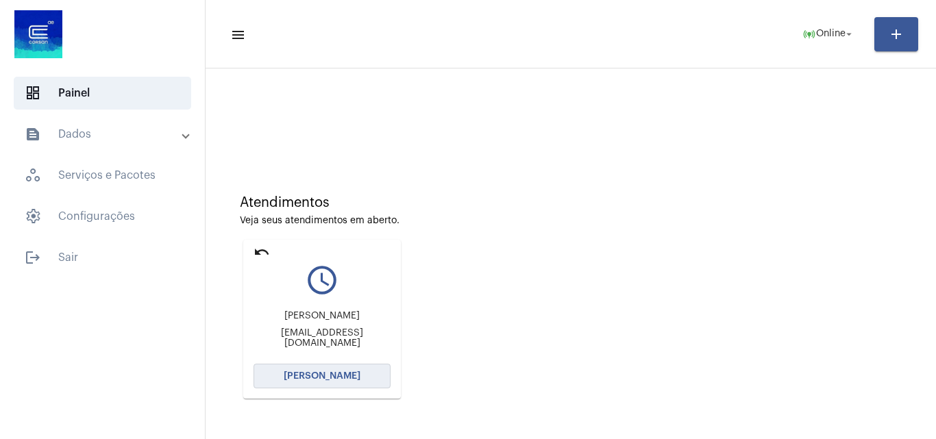
click at [303, 373] on span "Abrir Chamada" at bounding box center [322, 376] width 77 height 10
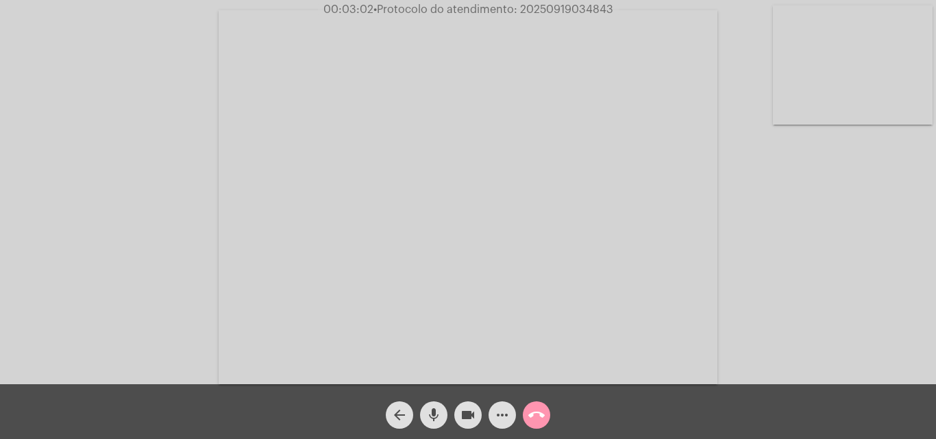
click at [425, 410] on button "mic" at bounding box center [433, 414] width 27 height 27
click at [431, 408] on mat-icon "mic_off" at bounding box center [433, 415] width 16 height 16
click at [434, 412] on mat-icon "mic" at bounding box center [433, 415] width 16 height 16
click at [464, 416] on mat-icon "videocam" at bounding box center [468, 415] width 16 height 16
click at [441, 417] on mat-icon "mic_off" at bounding box center [433, 415] width 16 height 16
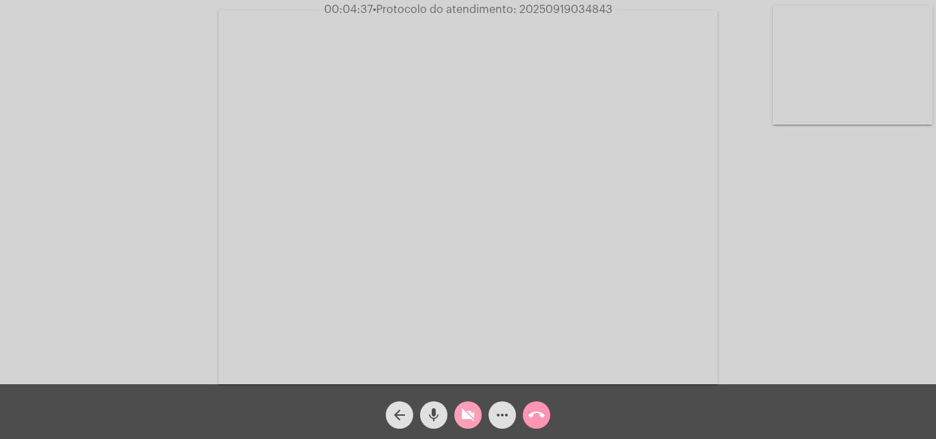
click at [461, 414] on mat-icon "videocam_off" at bounding box center [468, 415] width 16 height 16
click at [440, 409] on mat-icon "mic" at bounding box center [433, 415] width 16 height 16
click at [440, 408] on mat-icon "mic_off" at bounding box center [433, 415] width 16 height 16
click at [431, 421] on mat-icon "mic" at bounding box center [433, 415] width 16 height 16
click at [433, 409] on mat-icon "mic_off" at bounding box center [433, 415] width 16 height 16
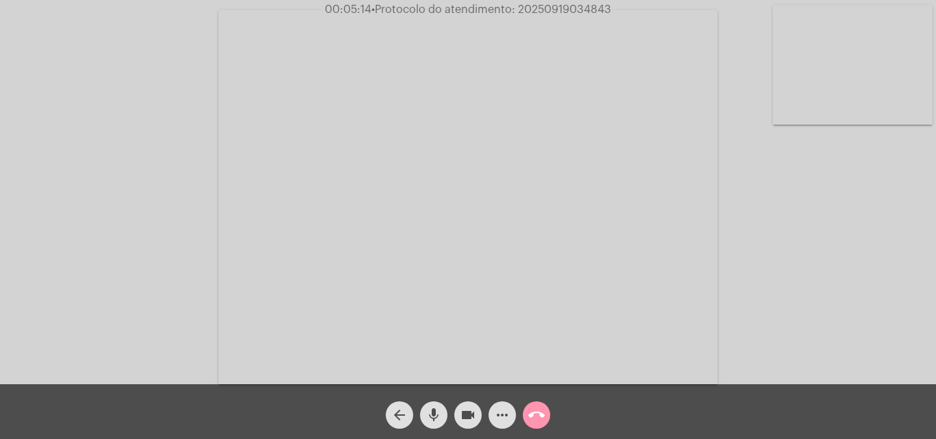
click at [431, 410] on mat-icon "mic" at bounding box center [433, 415] width 16 height 16
click at [732, 246] on div "Acessando Câmera e Microfone..." at bounding box center [467, 195] width 933 height 384
click at [430, 412] on mat-icon "mic_off" at bounding box center [433, 415] width 16 height 16
click at [430, 410] on mat-icon "mic" at bounding box center [433, 415] width 16 height 16
click at [428, 414] on mat-icon "mic_off" at bounding box center [433, 415] width 16 height 16
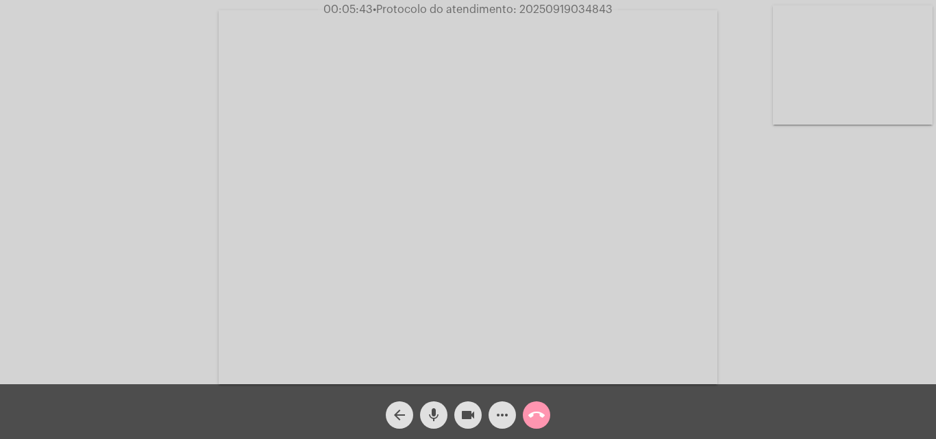
click at [433, 411] on mat-icon "mic" at bounding box center [433, 415] width 16 height 16
click at [438, 411] on mat-icon "mic_off" at bounding box center [433, 415] width 16 height 16
click at [436, 414] on mat-icon "mic" at bounding box center [433, 415] width 16 height 16
click at [434, 410] on mat-icon "mic_off" at bounding box center [433, 415] width 16 height 16
click at [562, 1] on div "Acessando Câmera e Microfone..." at bounding box center [468, 192] width 936 height 384
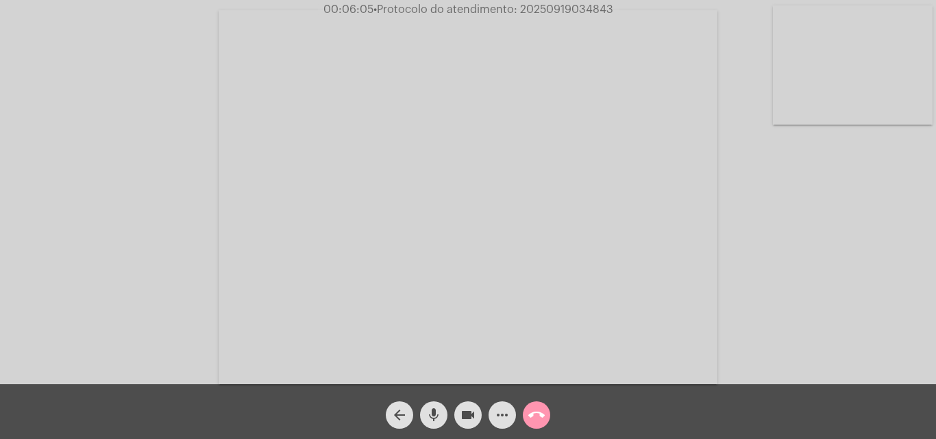
click at [562, 1] on div "Acessando Câmera e Microfone..." at bounding box center [468, 192] width 936 height 384
click at [564, 8] on span "• Protocolo do atendimento: 20250919034843" at bounding box center [493, 9] width 240 height 11
copy span "20250919034843"
click at [536, 416] on mat-icon "call_end" at bounding box center [536, 415] width 16 height 16
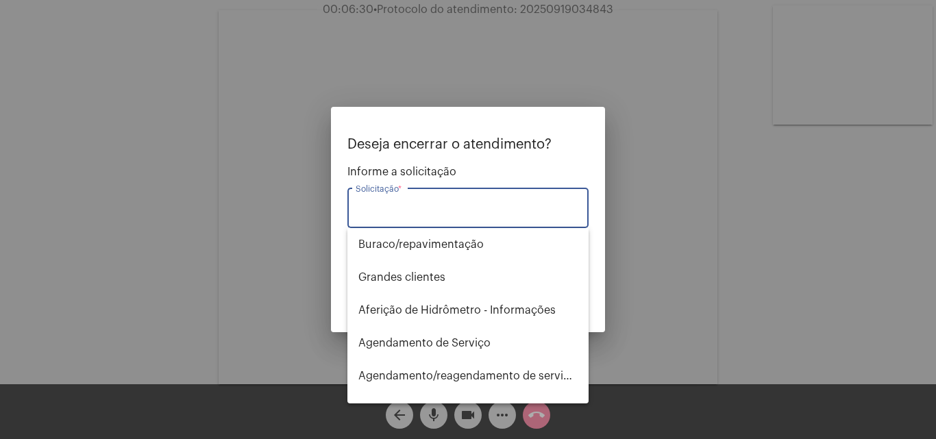
type input "p"
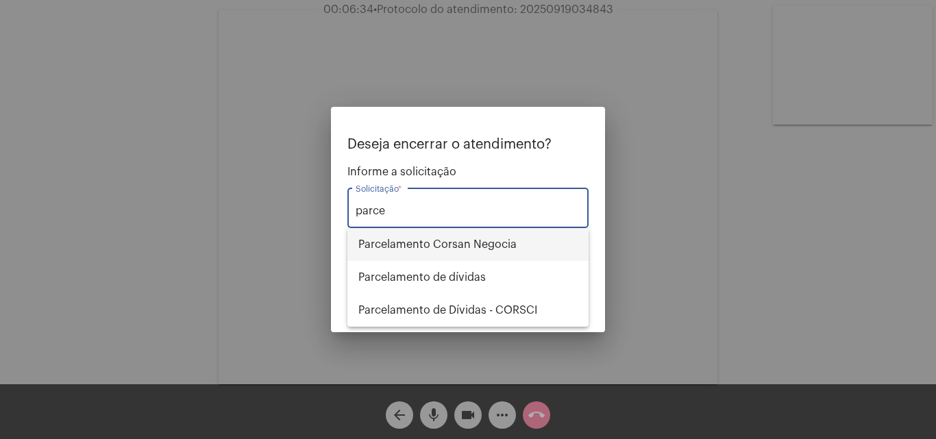
click at [469, 245] on span "Parcelamento Corsan Negocia" at bounding box center [467, 244] width 219 height 33
type input "Parcelamento Corsan Negocia"
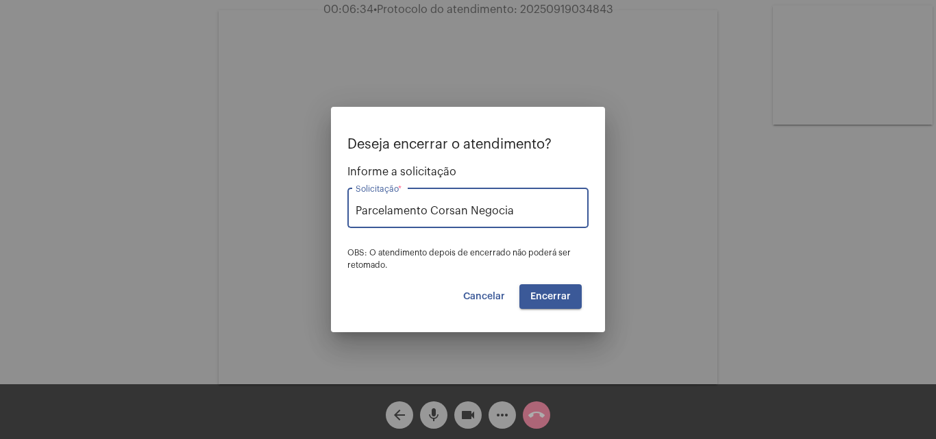
click at [547, 288] on button "Encerrar" at bounding box center [550, 296] width 62 height 25
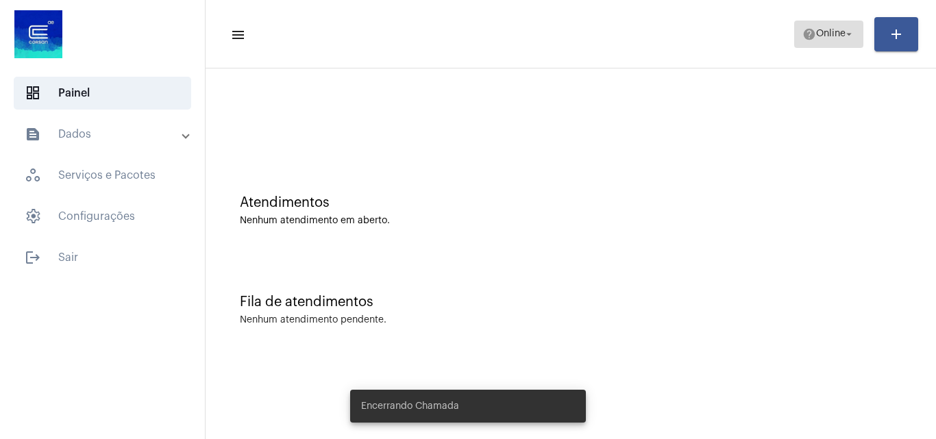
click at [829, 31] on span "Online" at bounding box center [830, 34] width 29 height 10
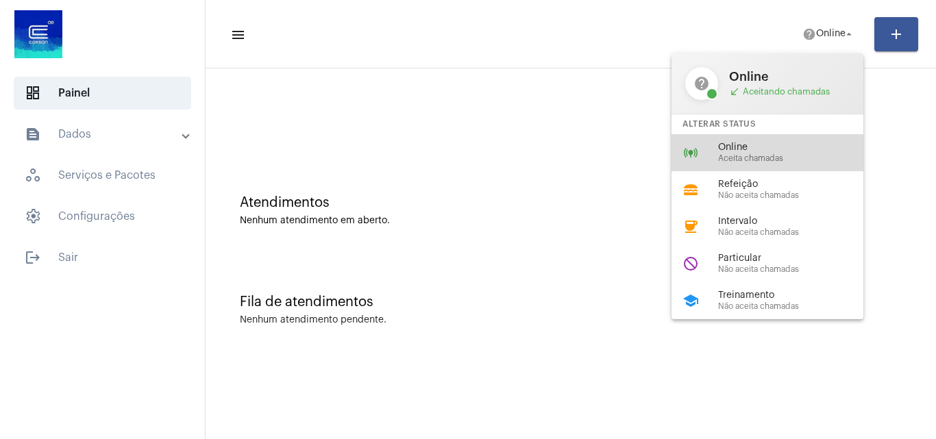
click at [729, 159] on span "Aceita chamadas" at bounding box center [796, 158] width 156 height 9
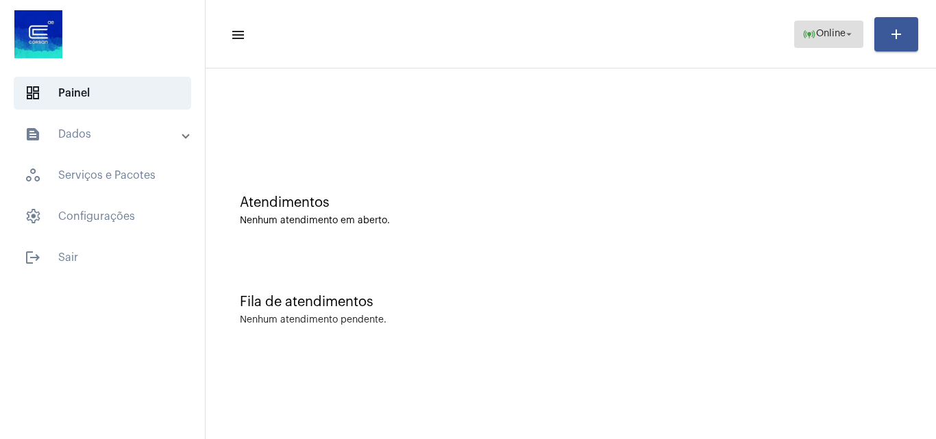
click at [839, 32] on span "Online" at bounding box center [830, 34] width 29 height 10
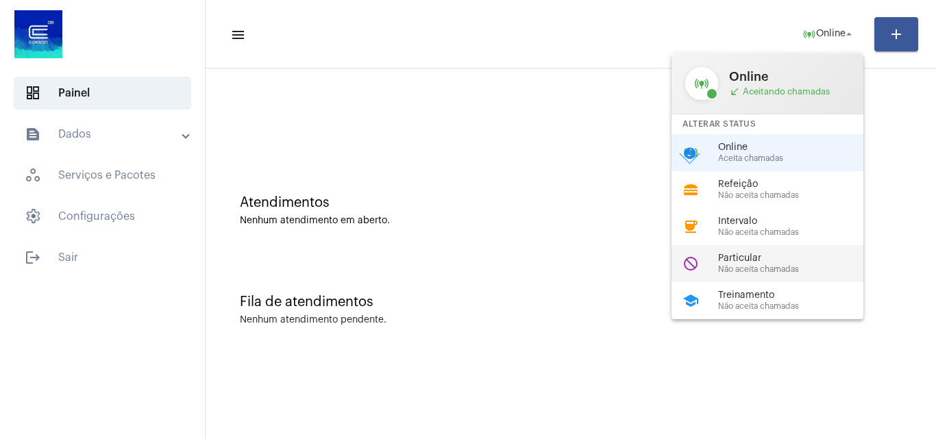
click at [773, 263] on span "Particular" at bounding box center [796, 258] width 156 height 10
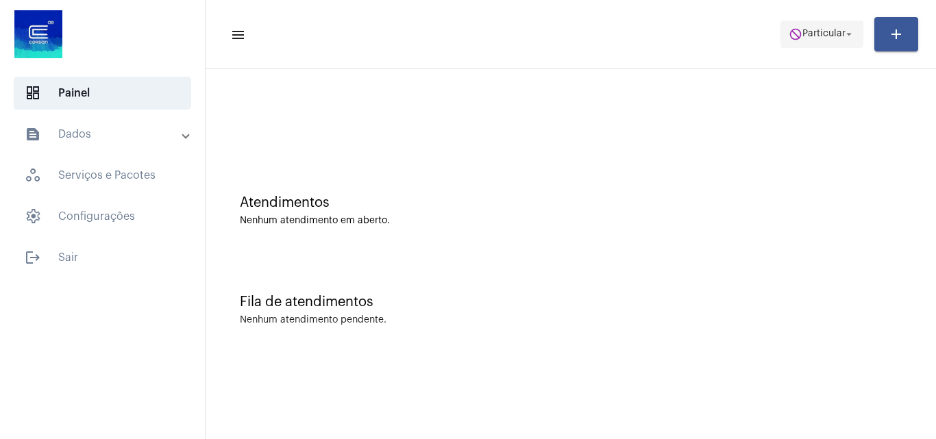
click at [802, 34] on span "Particular" at bounding box center [823, 34] width 43 height 10
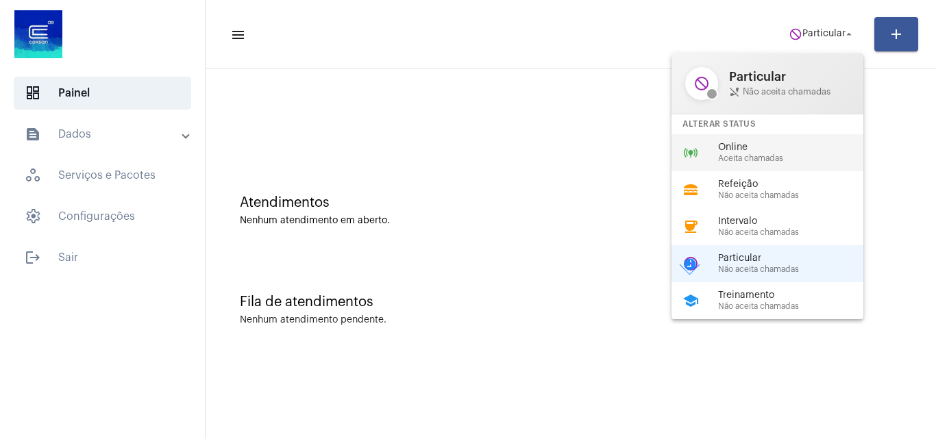
click at [763, 154] on span "Aceita chamadas" at bounding box center [796, 158] width 156 height 9
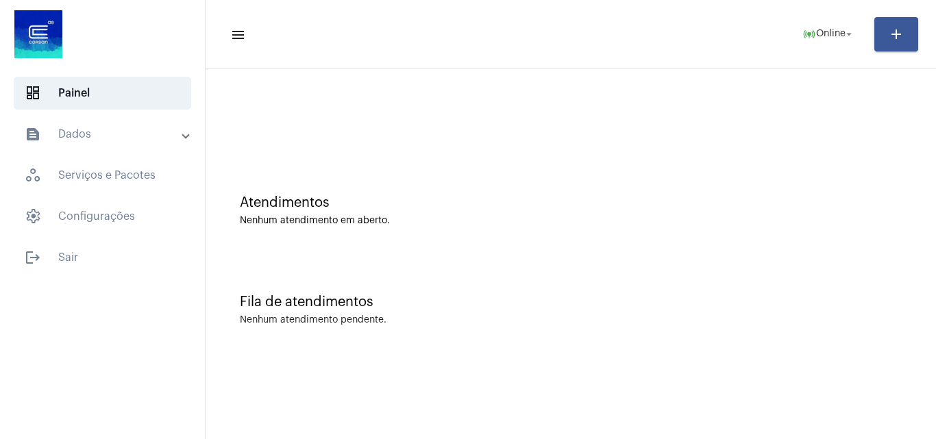
click at [822, 308] on div "Fila de atendimentos" at bounding box center [571, 302] width 662 height 15
click at [68, 140] on mat-panel-title "text_snippet_outlined Dados" at bounding box center [104, 134] width 158 height 16
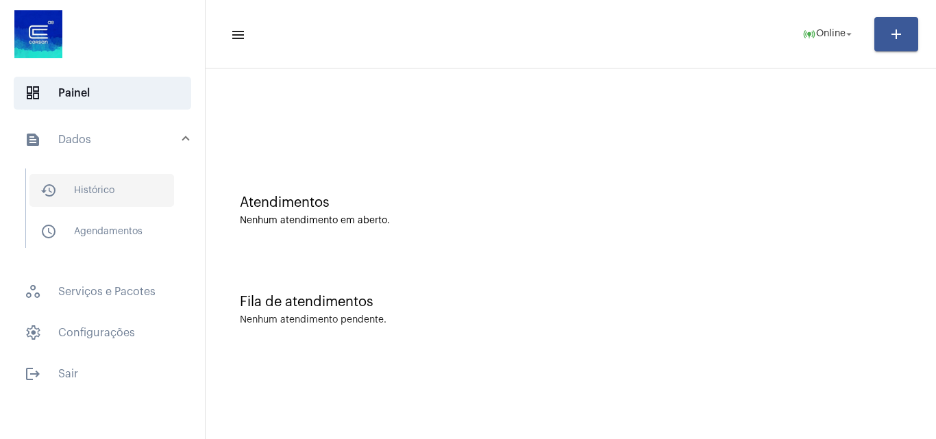
click at [99, 186] on span "history_outlined Histórico" at bounding box center [101, 190] width 145 height 33
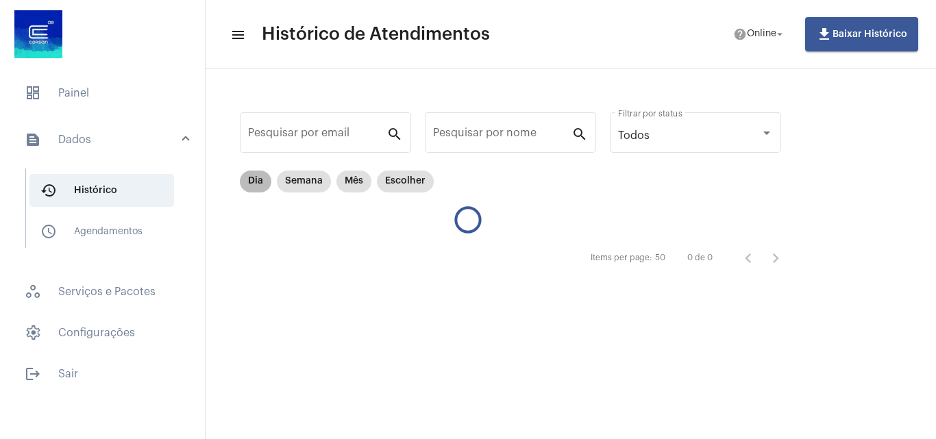
click at [252, 190] on mat-chip "Dia" at bounding box center [256, 182] width 32 height 22
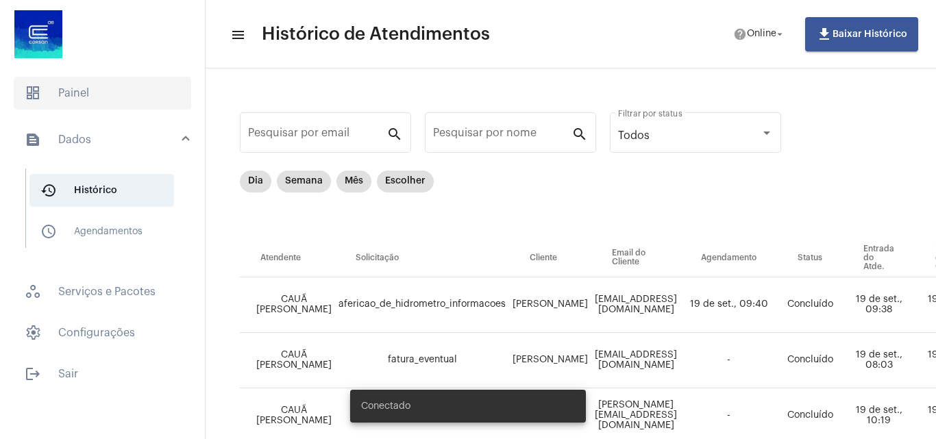
click at [108, 101] on span "dashboard Painel" at bounding box center [102, 93] width 177 height 33
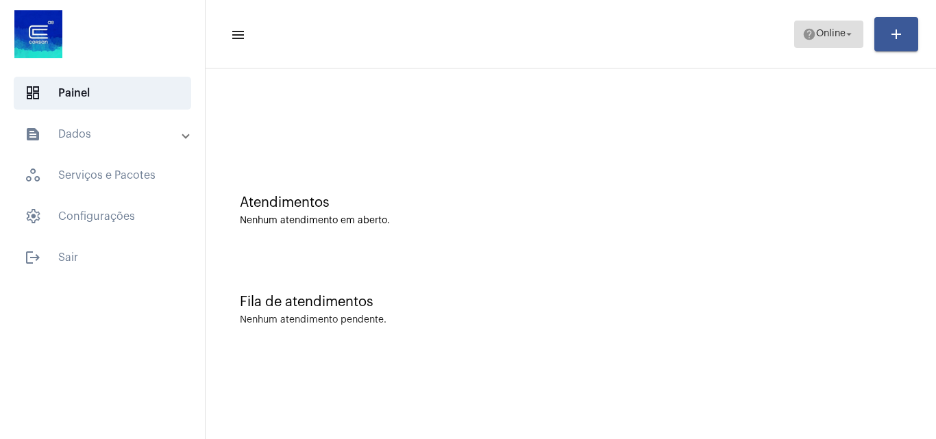
click at [820, 35] on span "Online" at bounding box center [830, 34] width 29 height 10
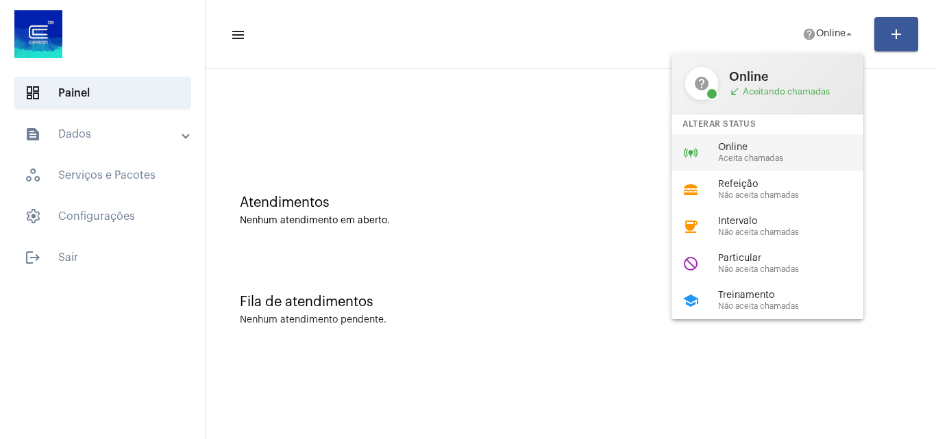
click at [777, 154] on span "Aceita chamadas" at bounding box center [796, 158] width 156 height 9
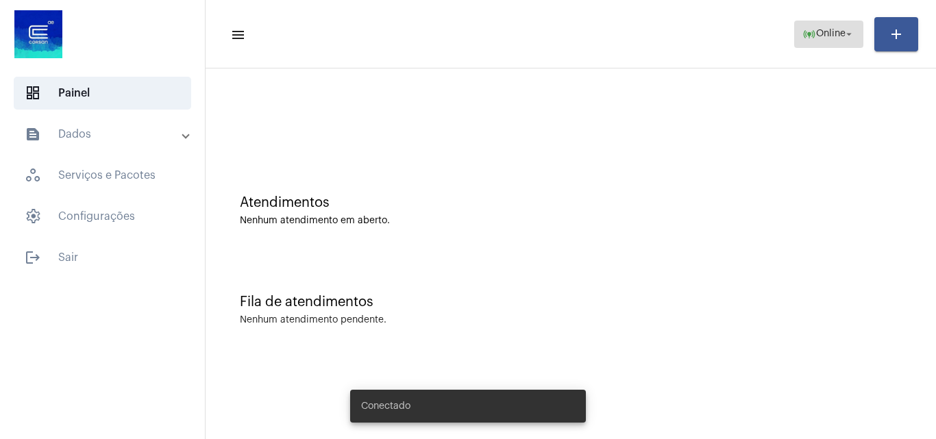
click at [816, 32] on span "Online" at bounding box center [830, 34] width 29 height 10
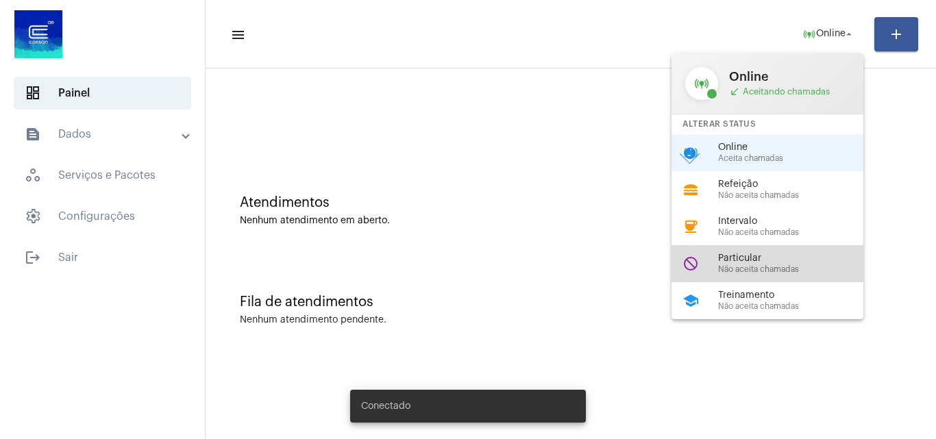
click at [758, 273] on span "Não aceita chamadas" at bounding box center [796, 269] width 156 height 9
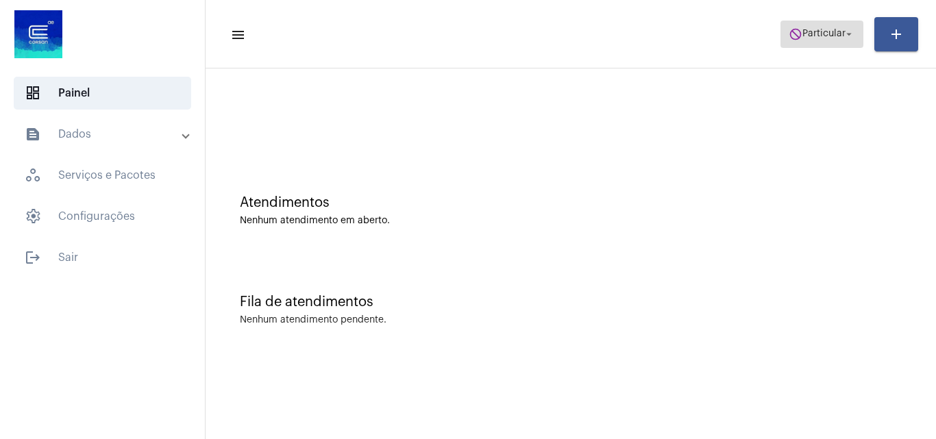
click at [811, 29] on span "Particular" at bounding box center [823, 34] width 43 height 10
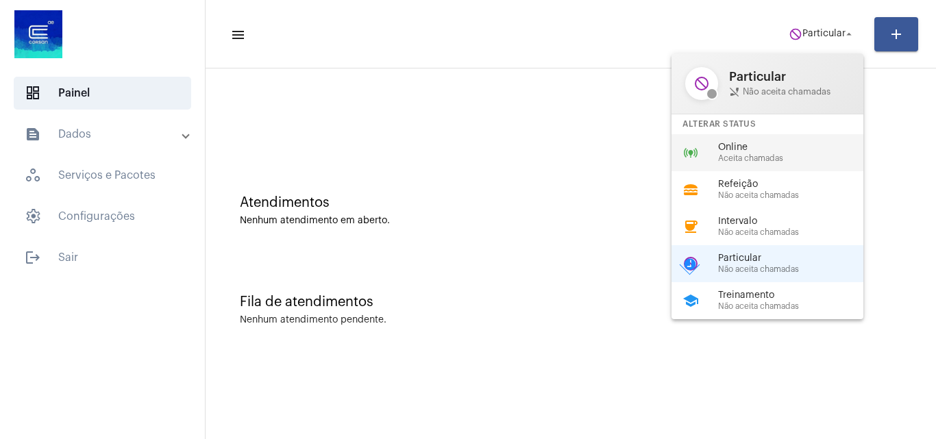
click at [805, 151] on span "Online" at bounding box center [796, 147] width 156 height 10
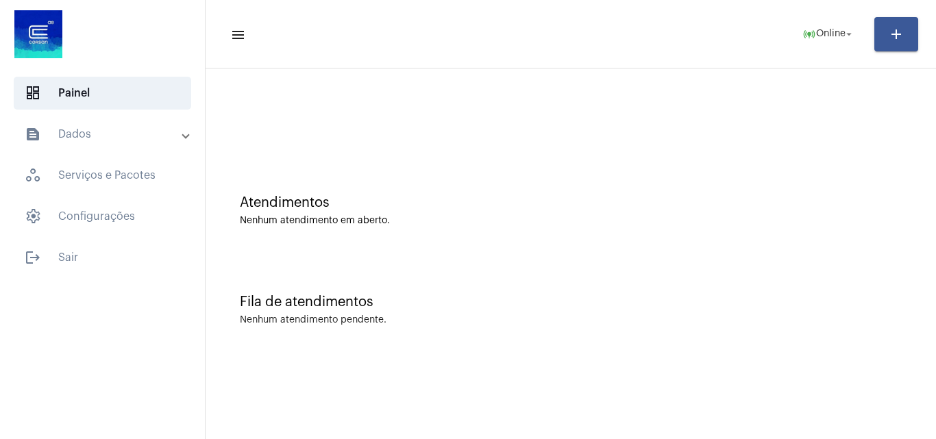
click at [752, 206] on div "Atendimentos" at bounding box center [571, 202] width 662 height 15
click at [803, 37] on mat-icon "help" at bounding box center [809, 34] width 14 height 14
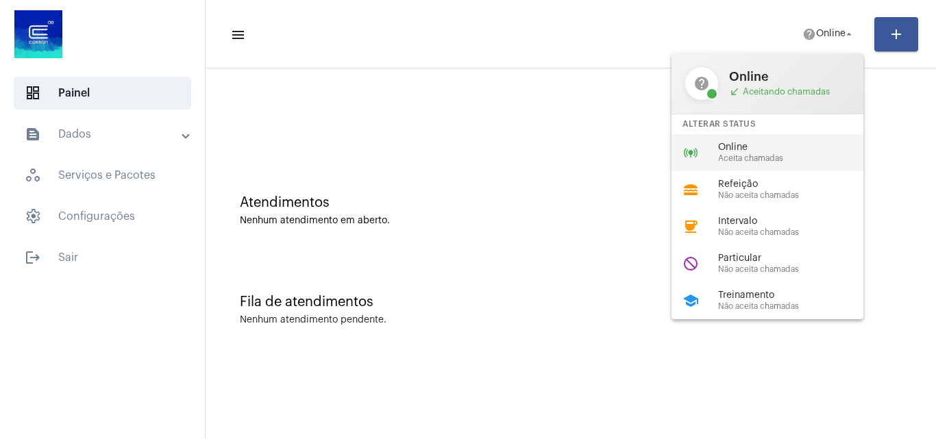
click at [772, 165] on div "online_prediction Online Aceita chamadas" at bounding box center [778, 152] width 214 height 37
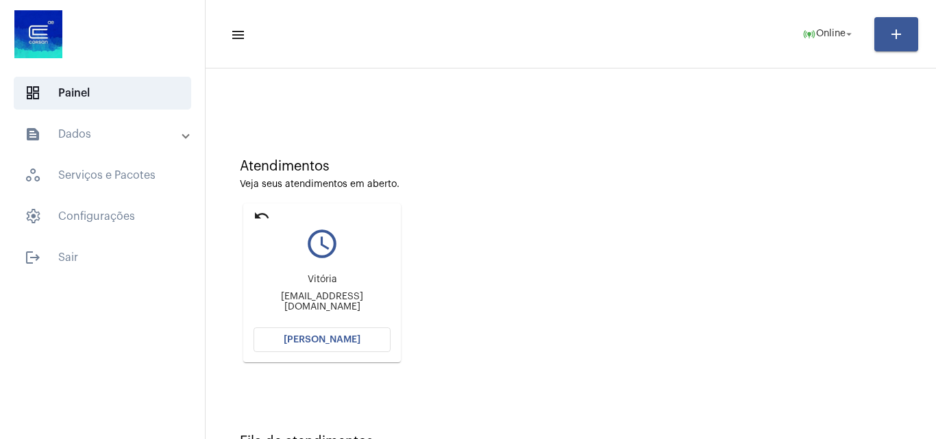
scroll to position [68, 0]
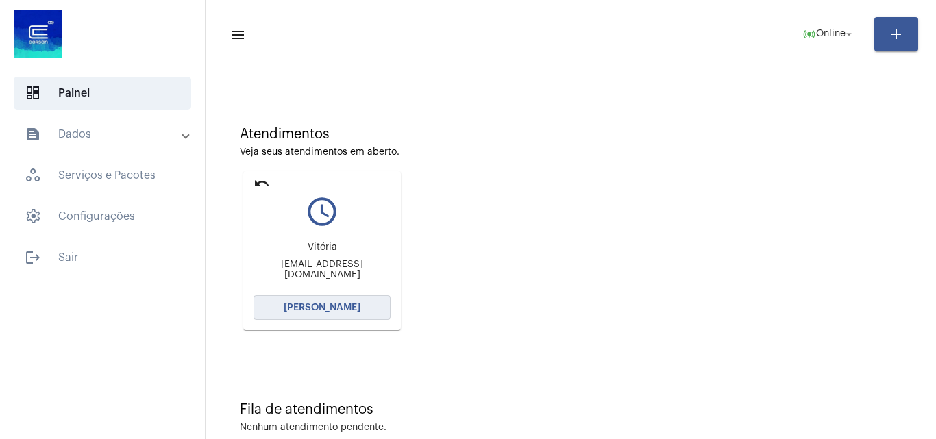
click at [341, 300] on button "[PERSON_NAME]" at bounding box center [321, 307] width 137 height 25
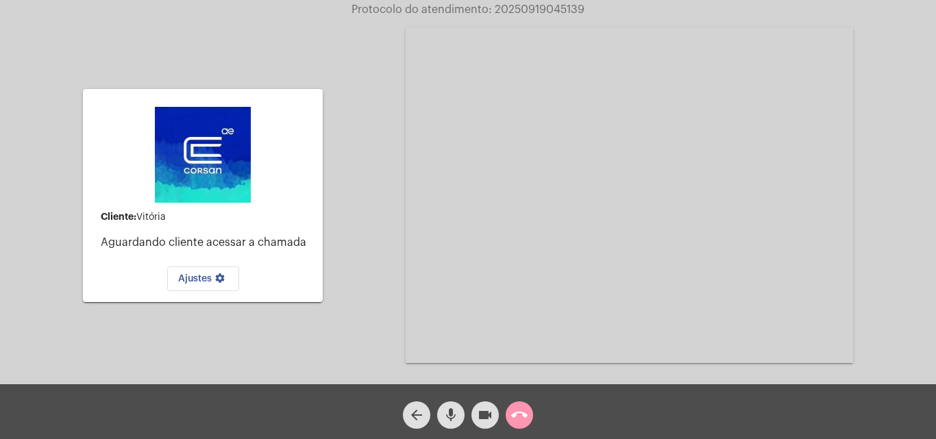
click at [847, 273] on video at bounding box center [628, 195] width 447 height 335
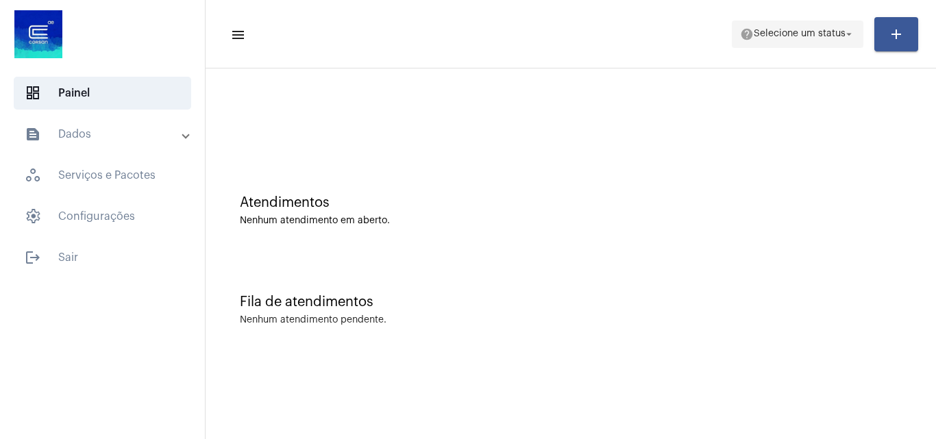
click at [768, 39] on span "help Selecione um status arrow_drop_down" at bounding box center [797, 33] width 115 height 25
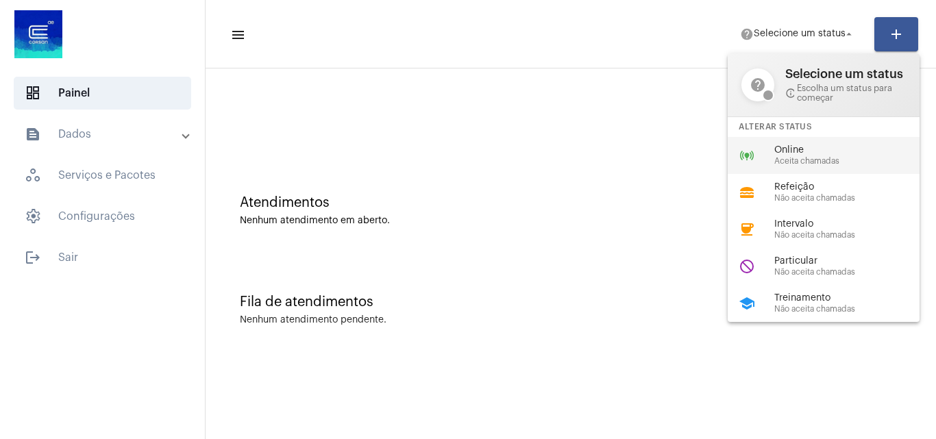
click at [782, 160] on span "Aceita chamadas" at bounding box center [852, 161] width 156 height 9
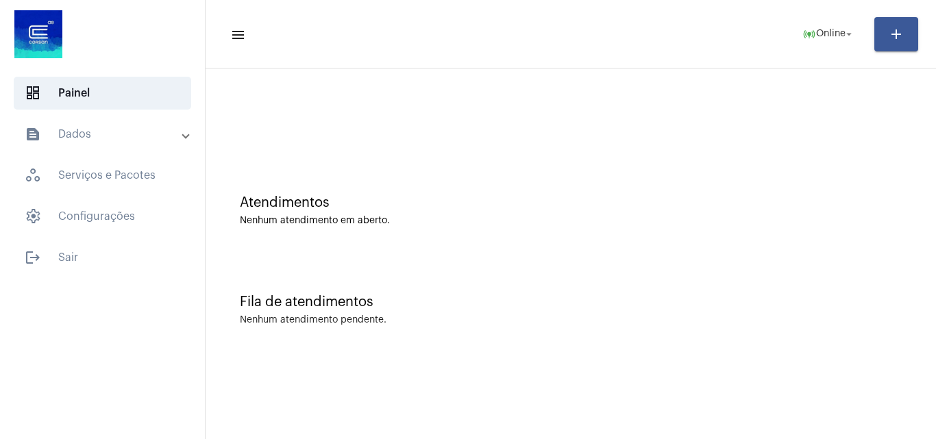
click at [351, 225] on div "Nenhum atendimento em aberto." at bounding box center [571, 221] width 662 height 10
click at [87, 255] on span "logout Sair" at bounding box center [102, 257] width 177 height 33
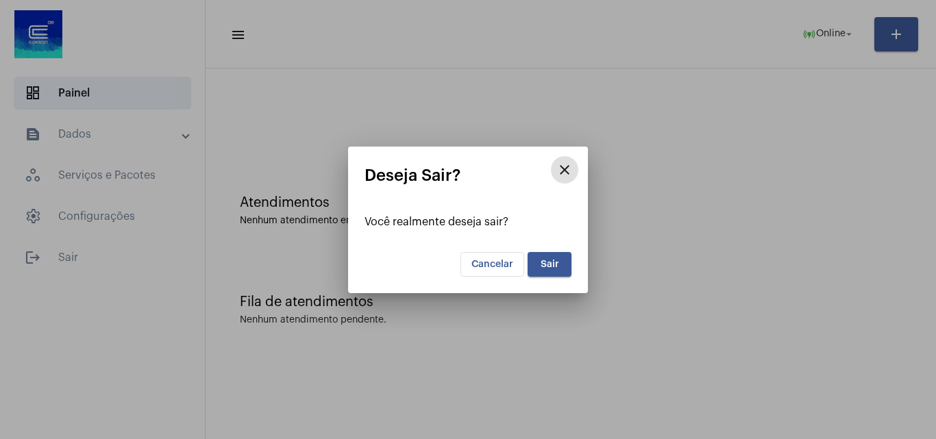
click at [558, 266] on button "Sair" at bounding box center [549, 264] width 44 height 25
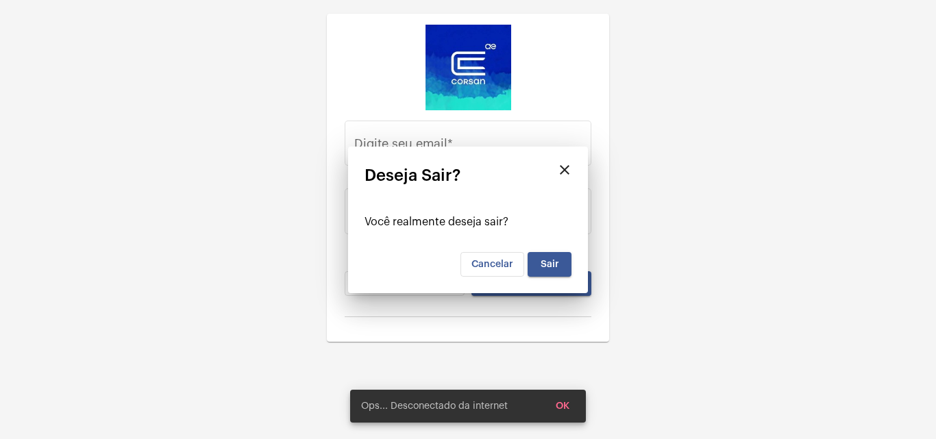
type input "[EMAIL_ADDRESS][PERSON_NAME][DOMAIN_NAME]"
